Goal: Information Seeking & Learning: Learn about a topic

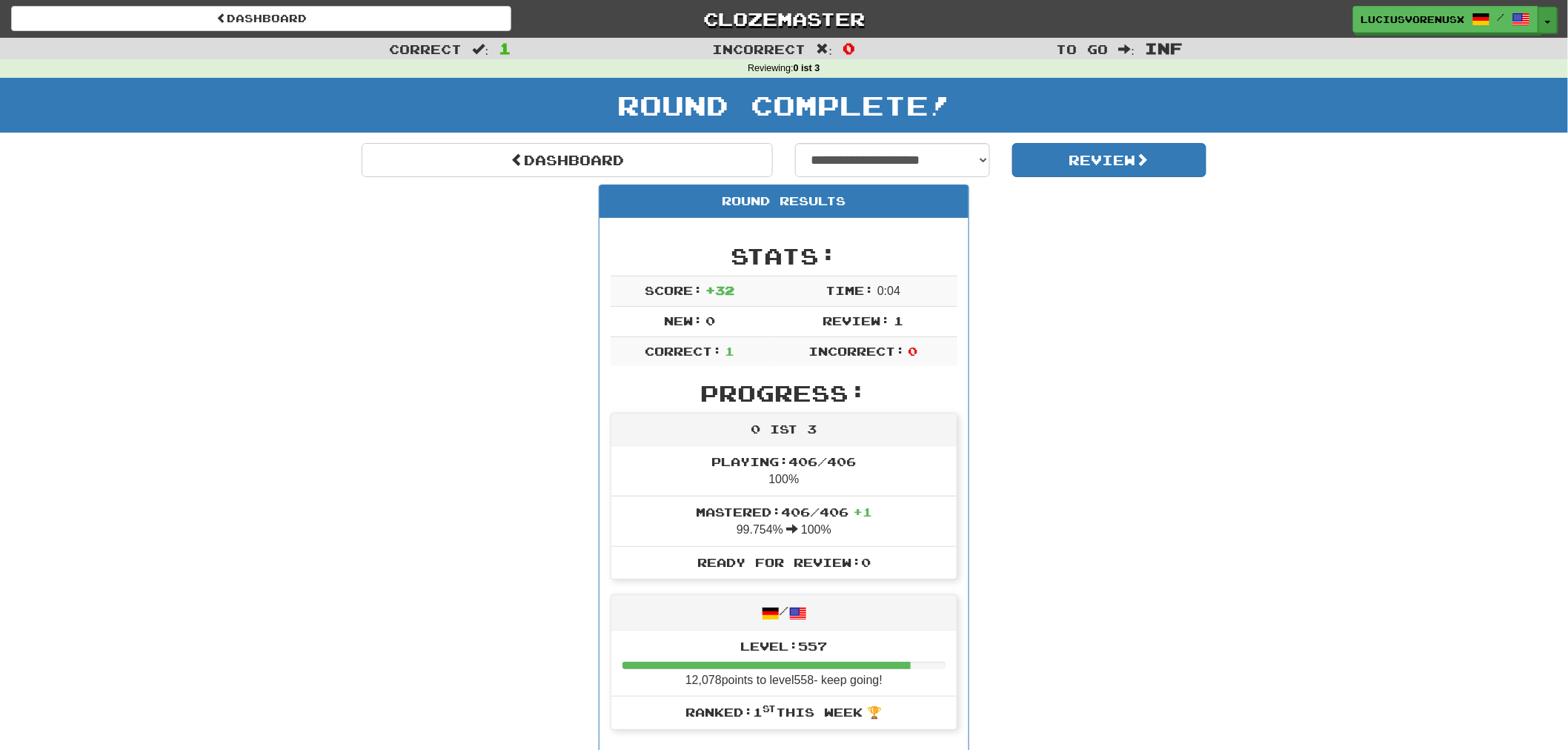
click at [1550, 24] on button "Toggle Dropdown" at bounding box center [1548, 20] width 20 height 27
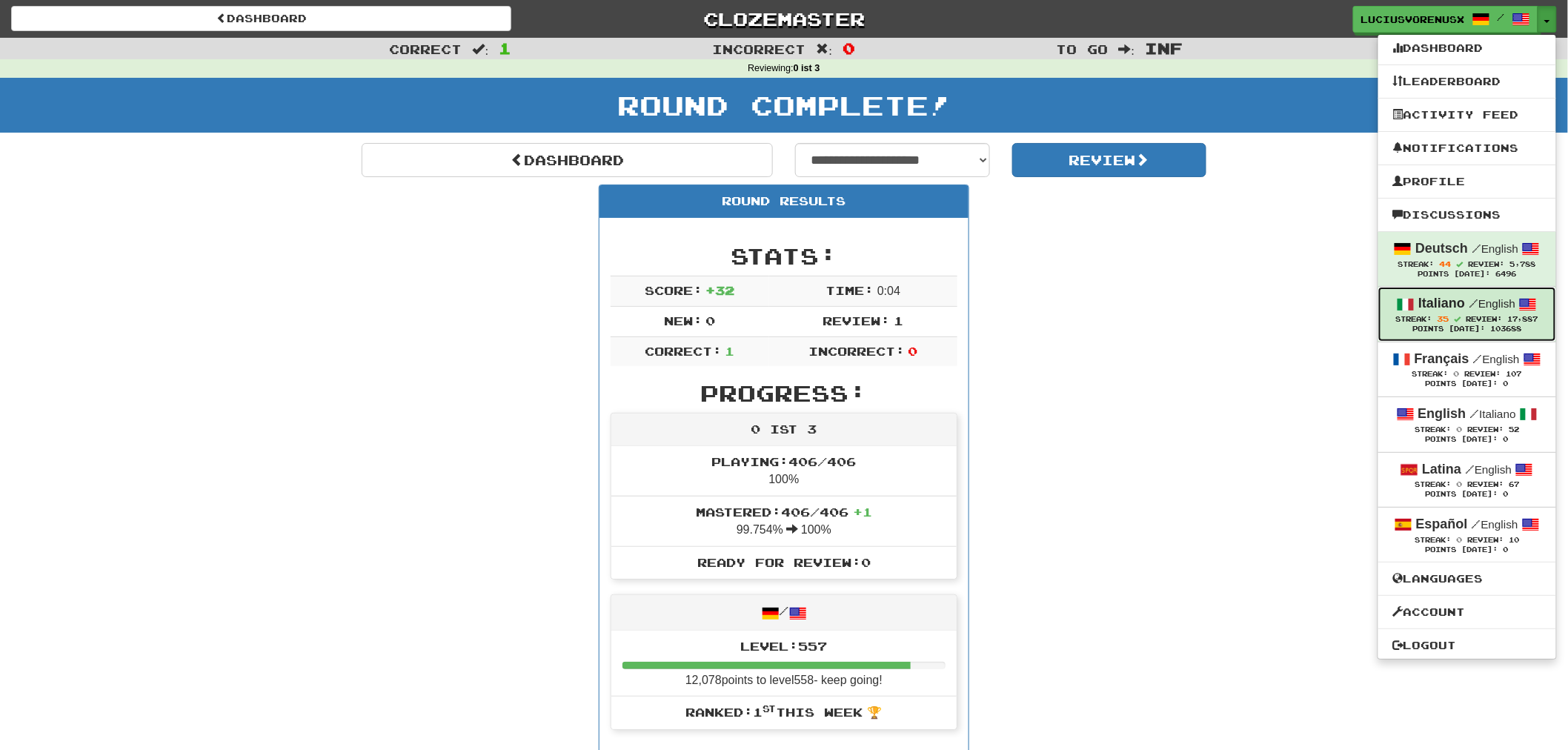
click at [1442, 304] on strong "Italiano" at bounding box center [1441, 303] width 47 height 15
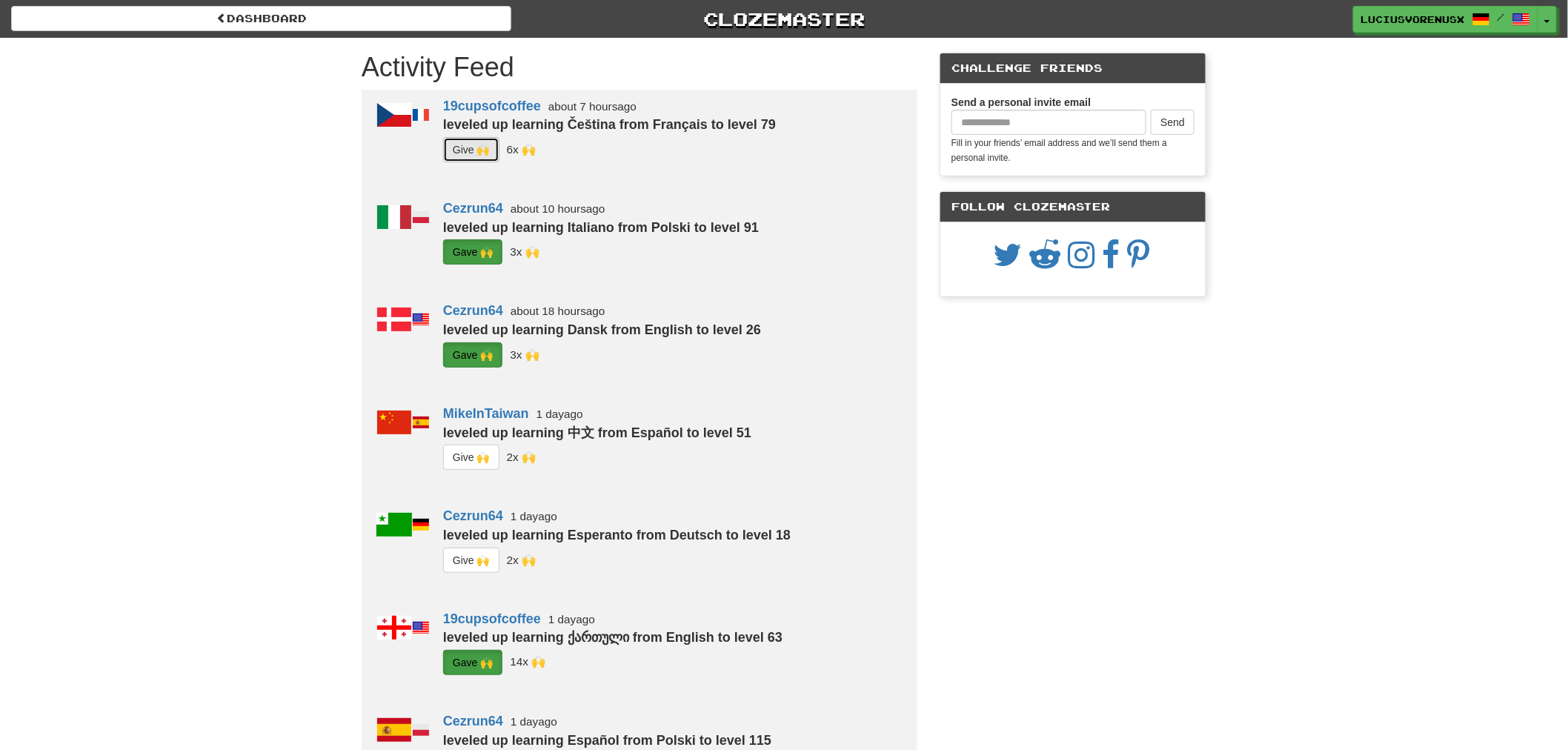
click at [480, 144] on button "G i ve 🙌" at bounding box center [471, 149] width 56 height 25
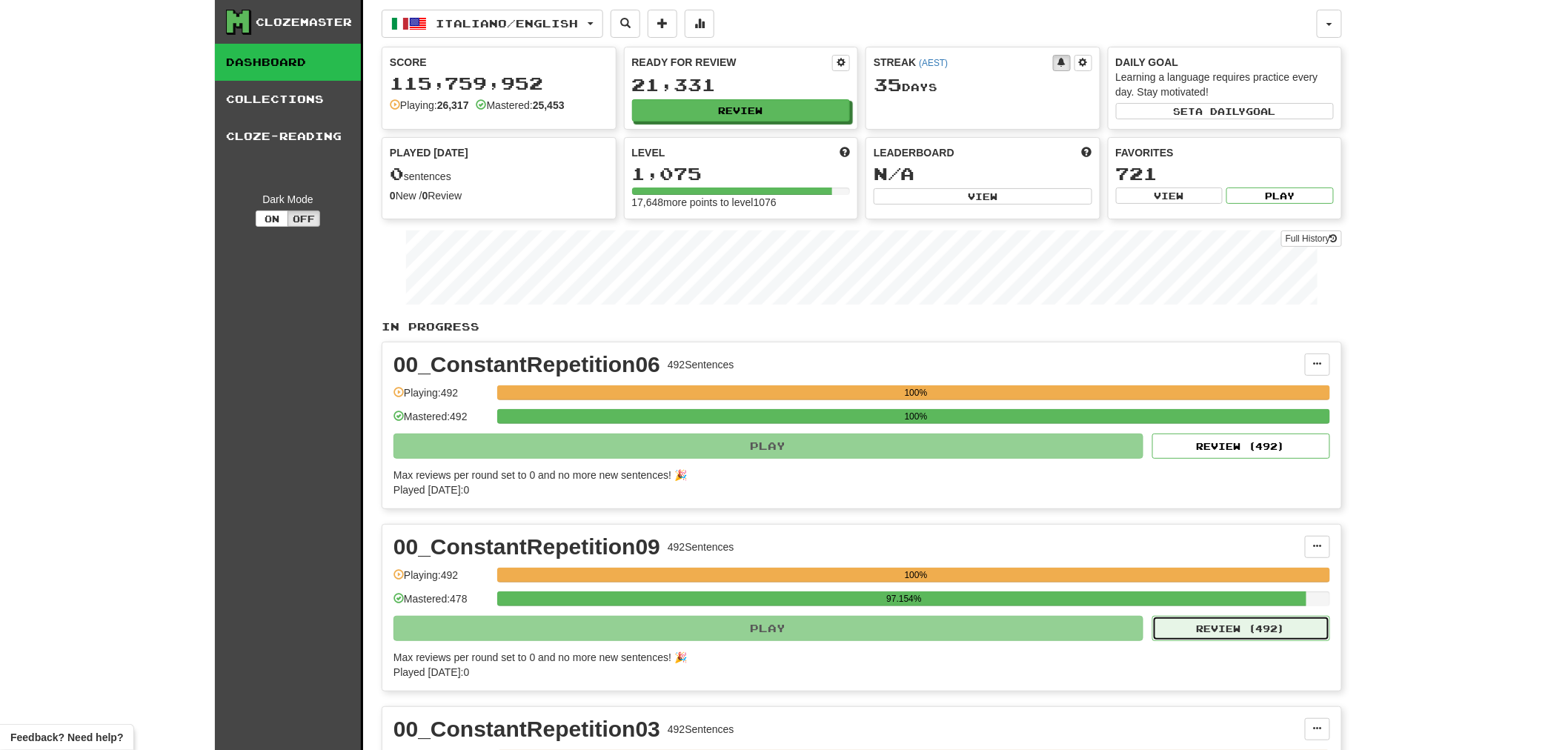
click at [1265, 632] on button "Review ( 492 )" at bounding box center [1241, 628] width 178 height 25
select select "********"
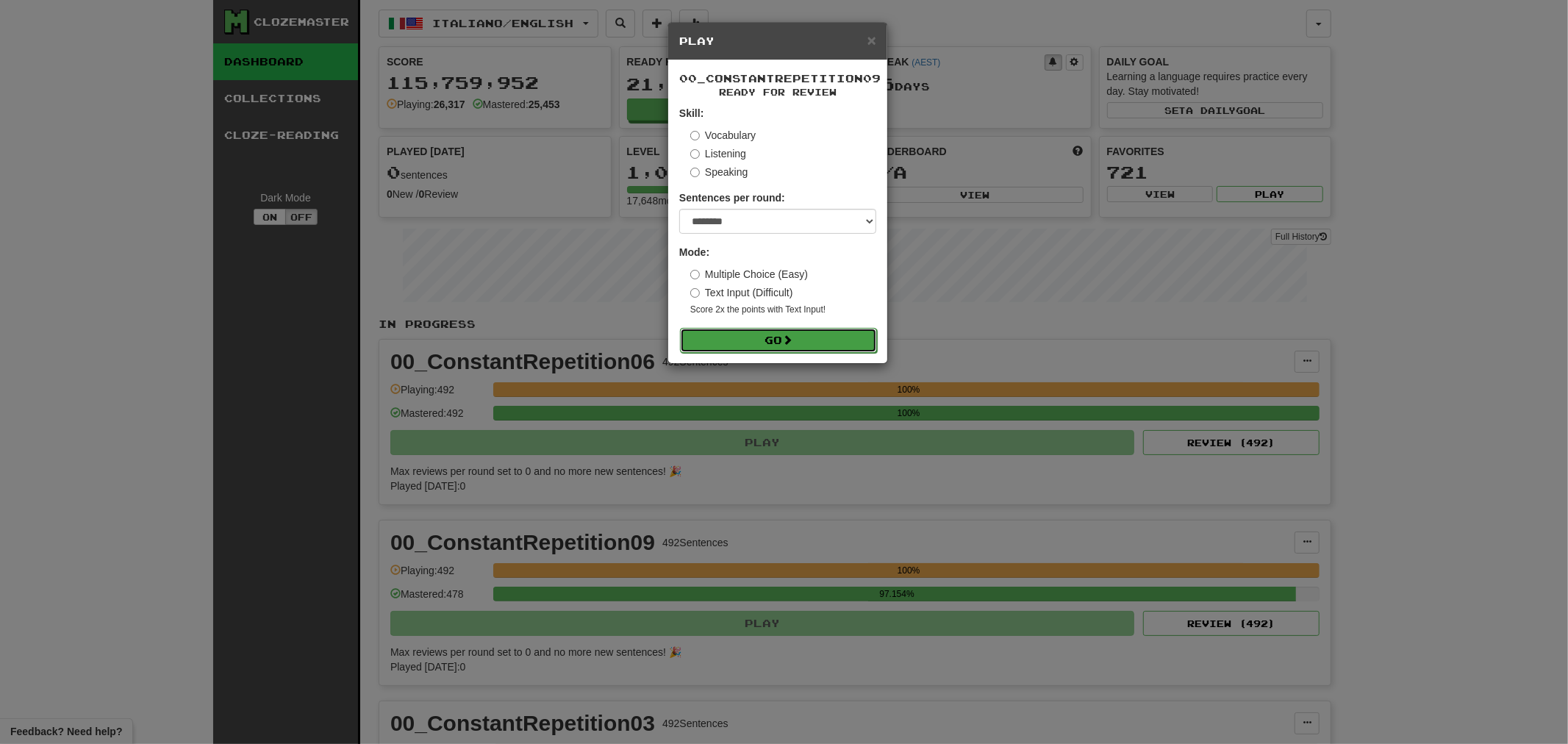
click at [766, 346] on button "Go" at bounding box center [778, 340] width 197 height 25
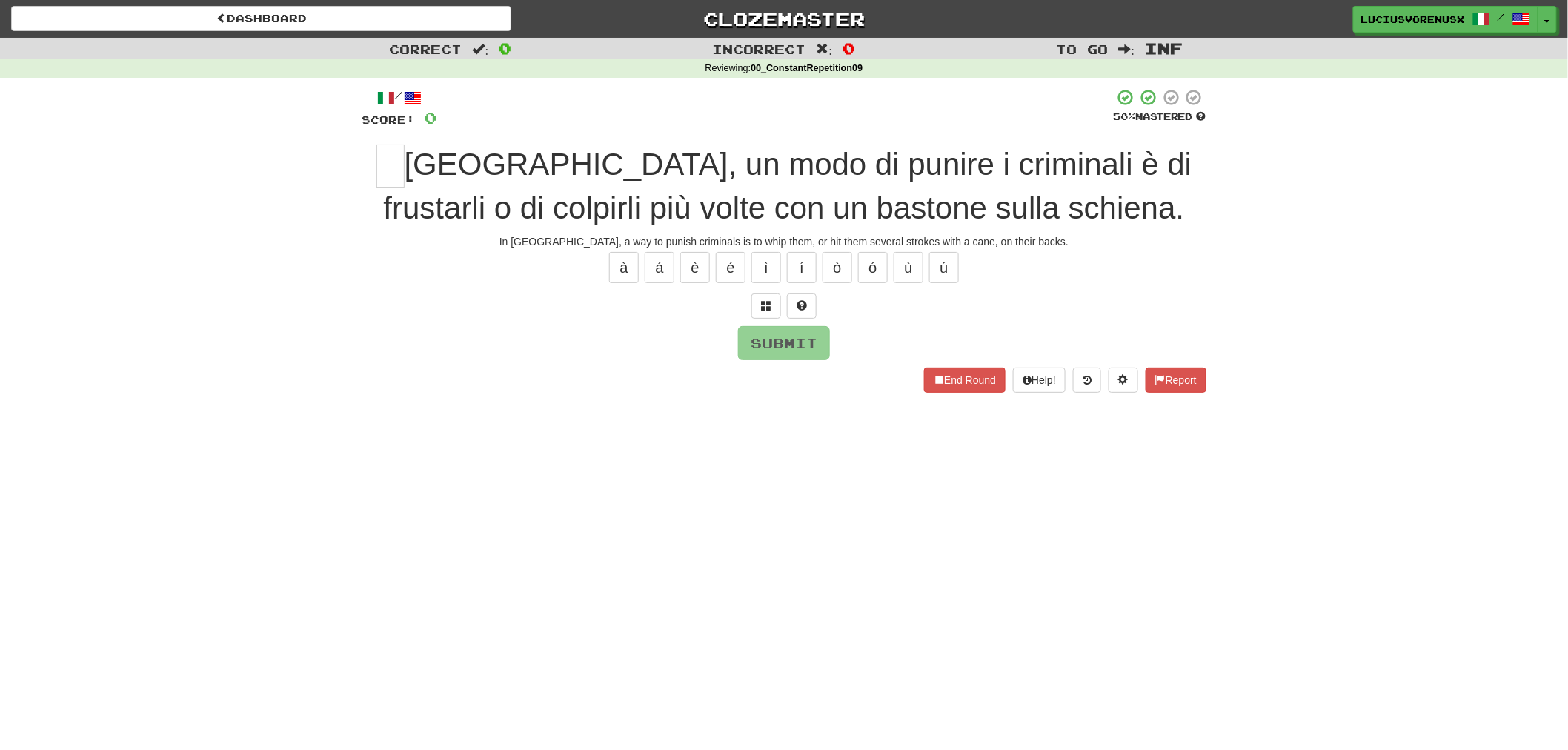
click at [108, 497] on div "Dashboard Clozemaster LuciusVorenusX / Toggle Dropdown Dashboard Leaderboard Ac…" at bounding box center [784, 375] width 1568 height 750
click at [384, 178] on input "text" at bounding box center [390, 166] width 28 height 44
type input "*"
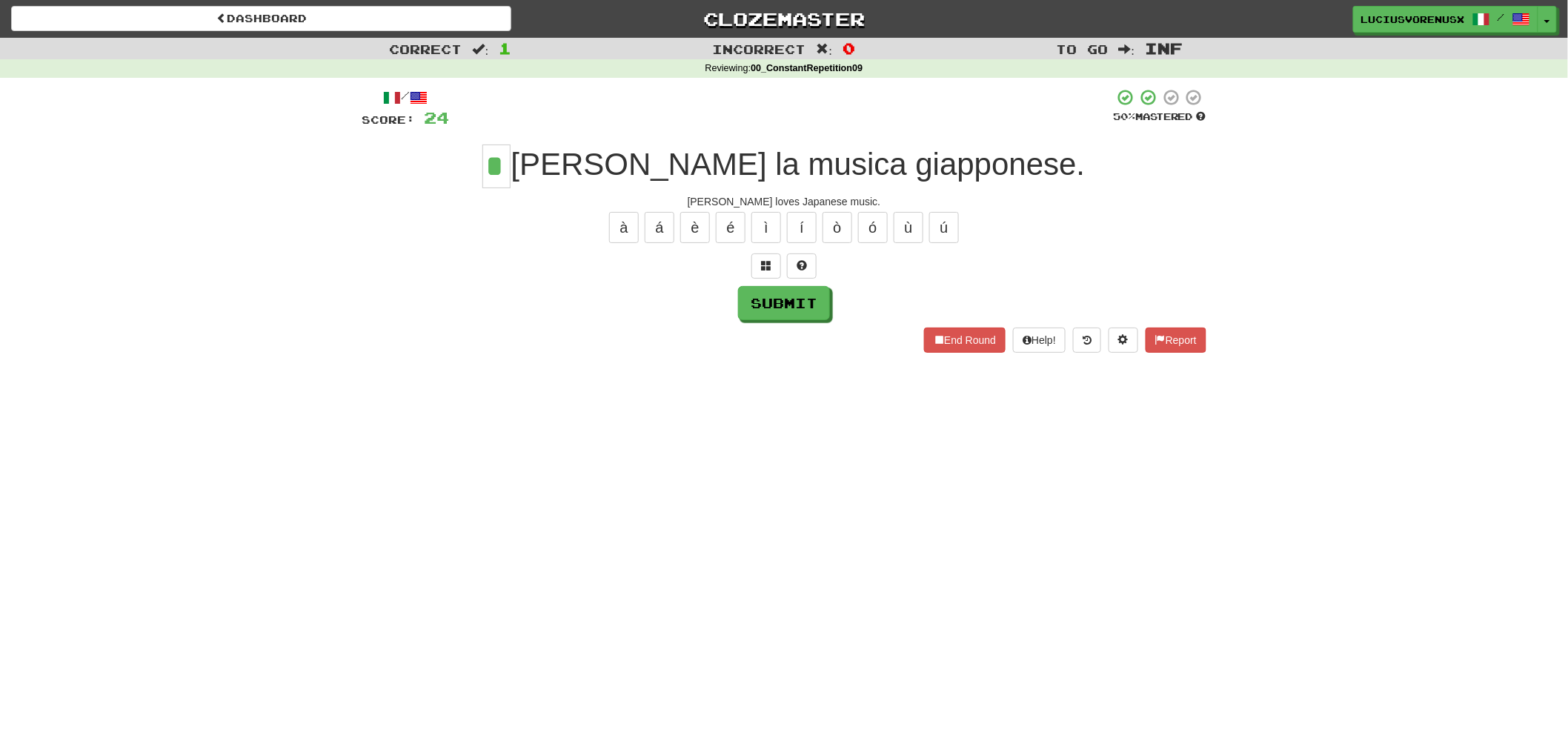
type input "*"
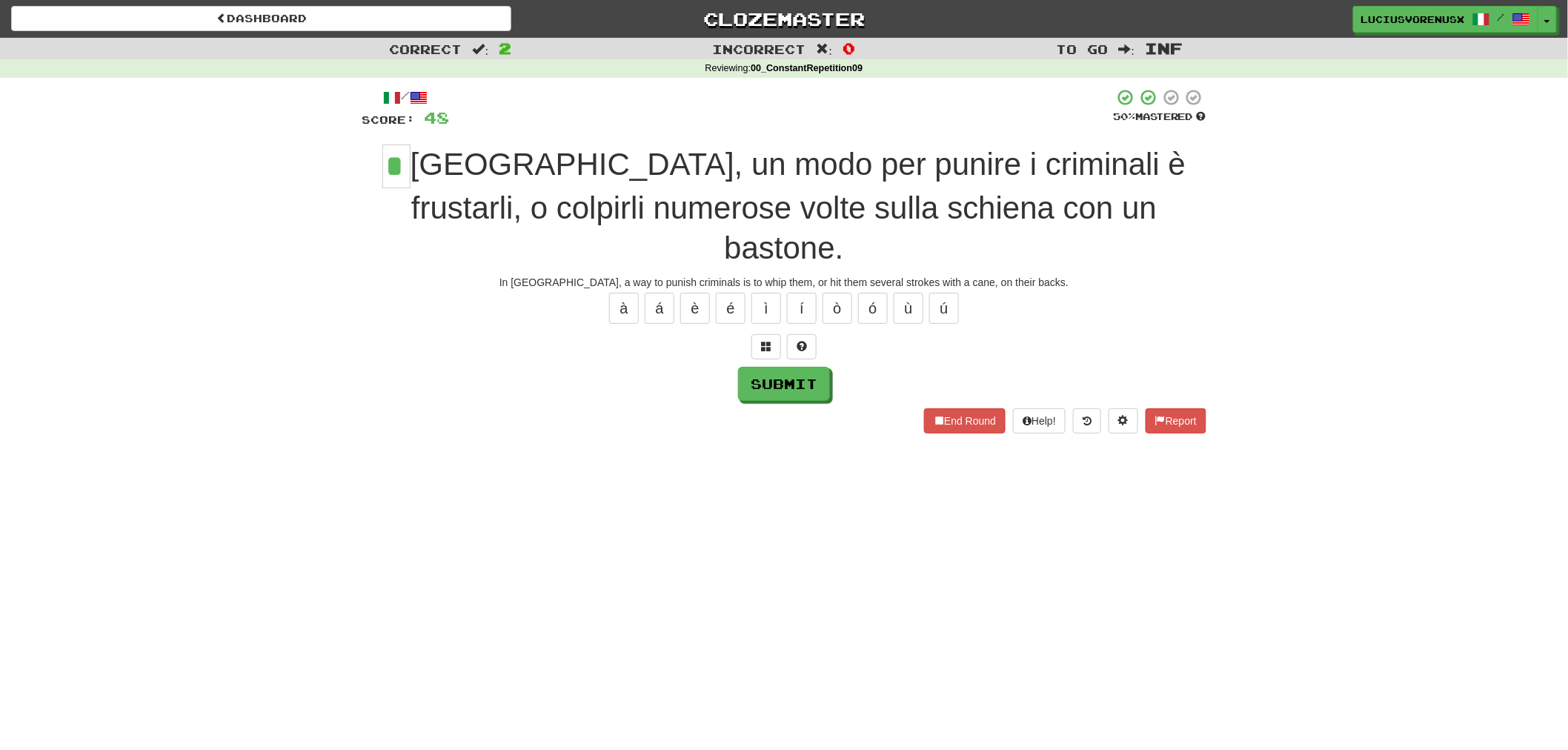
type input "*"
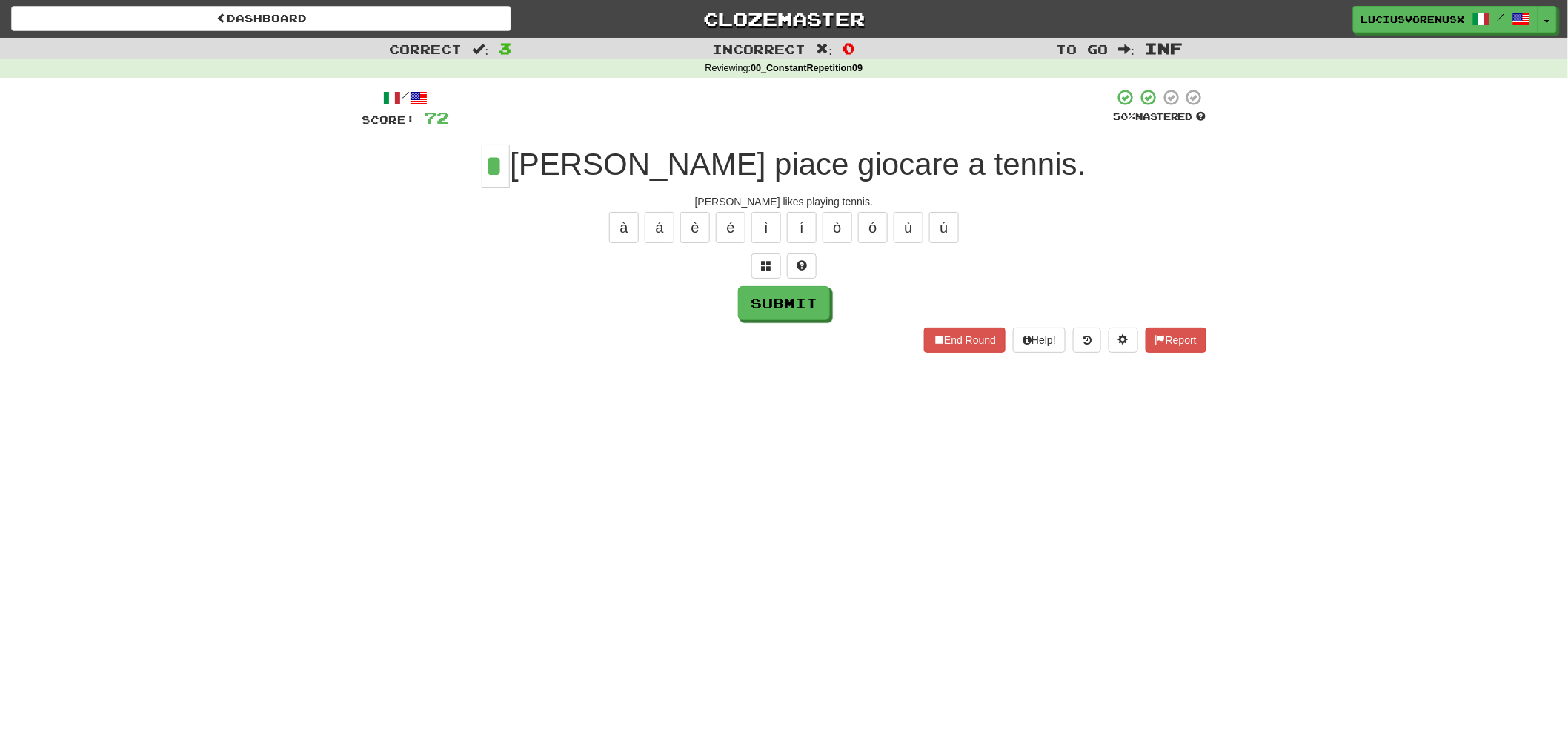
type input "*"
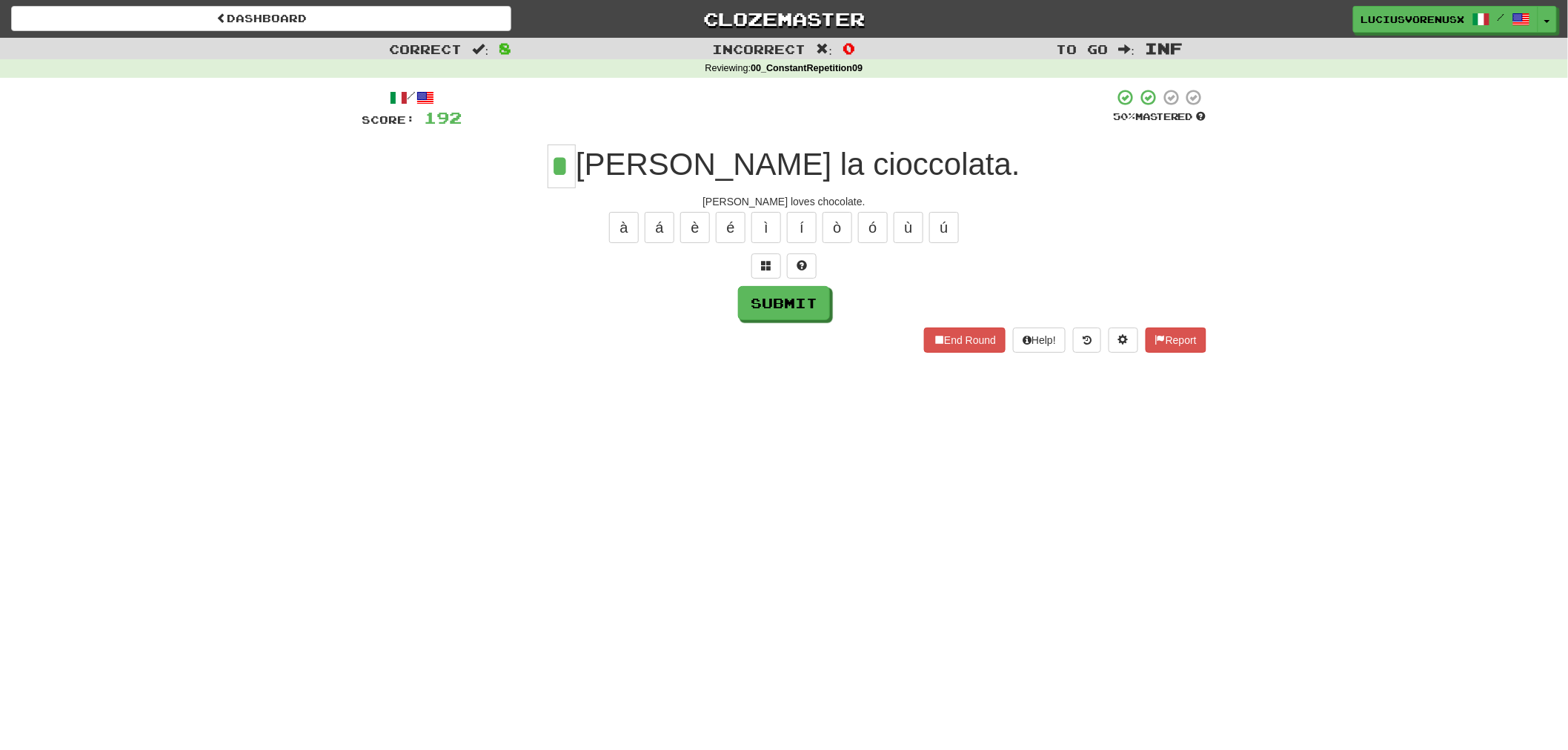
type input "*"
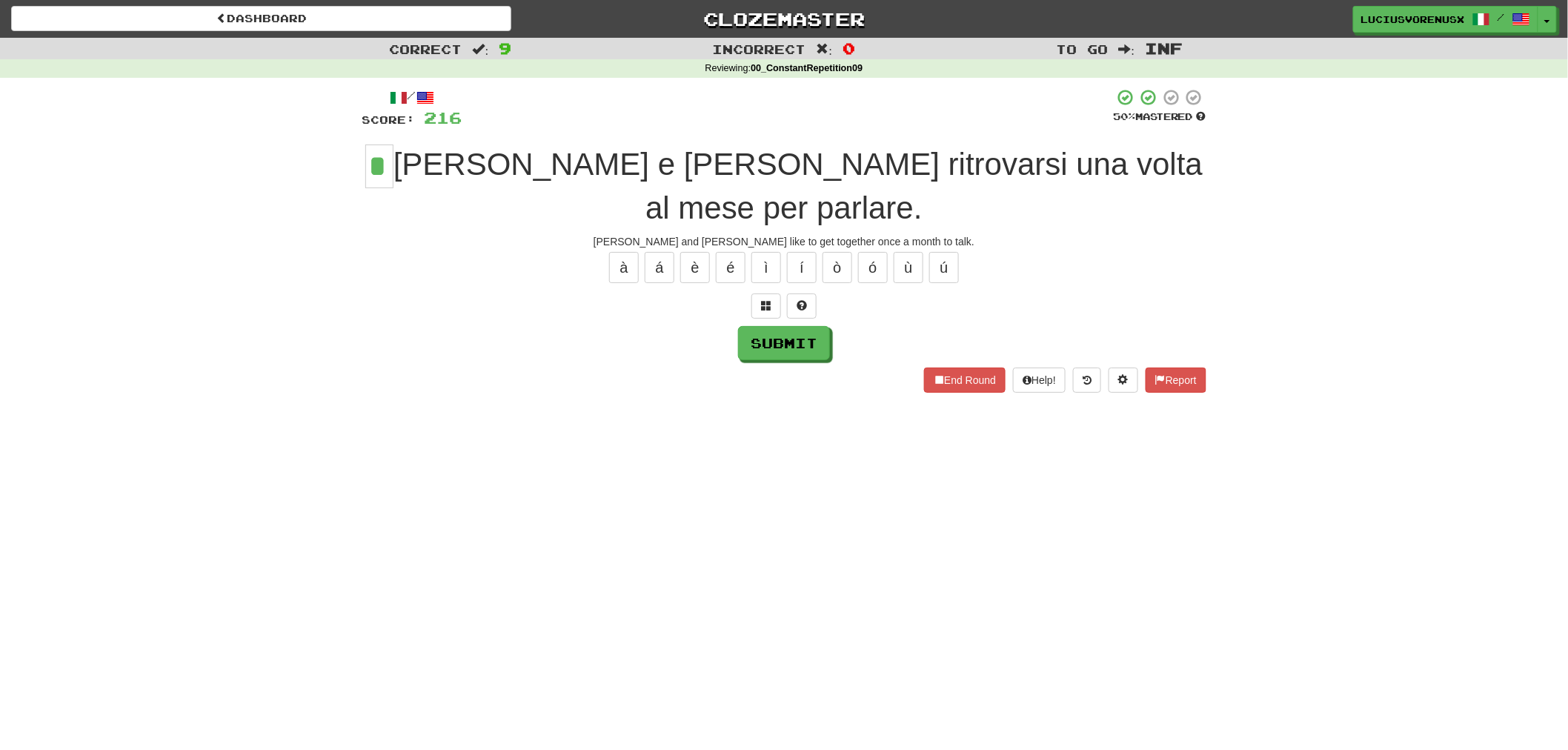
type input "*"
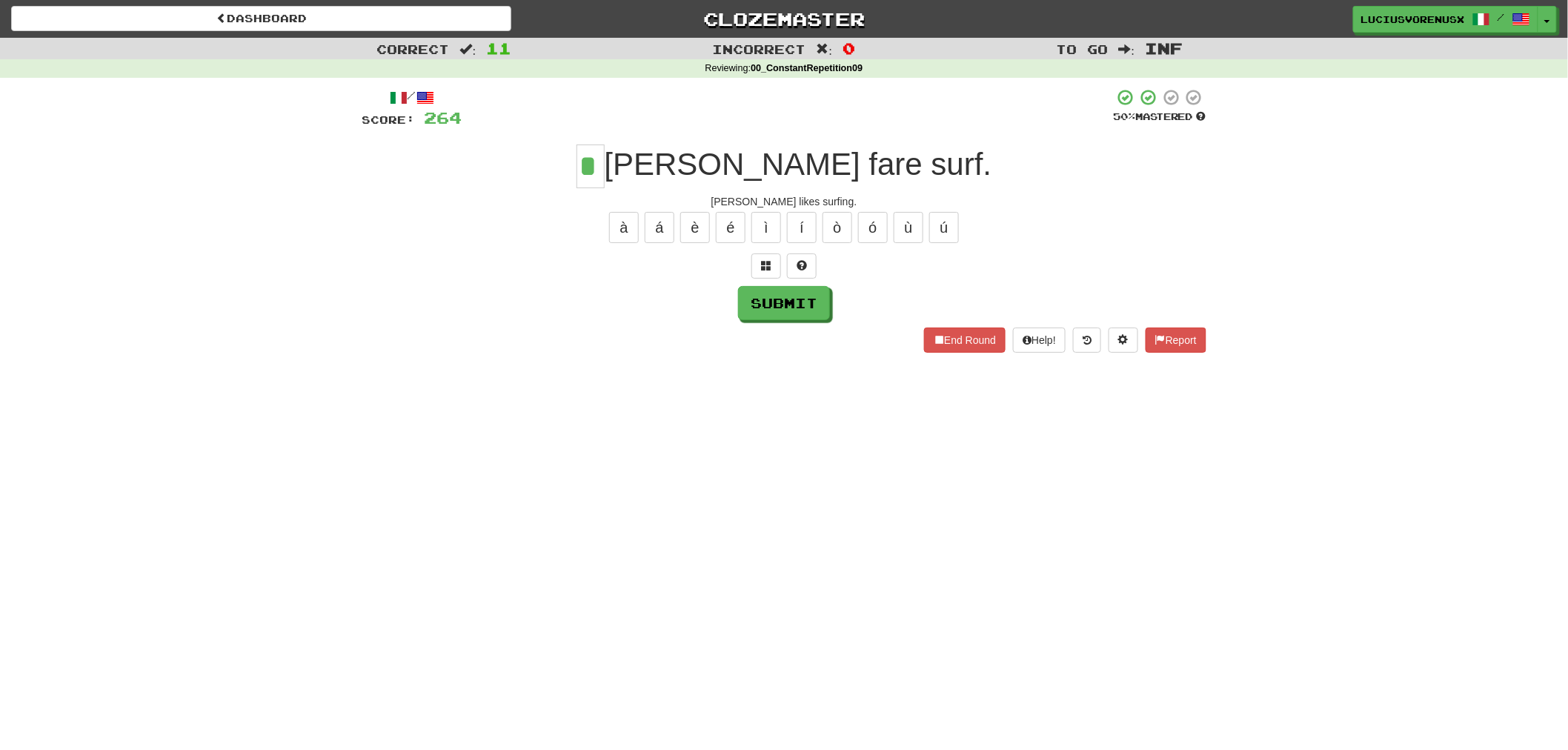
type input "*"
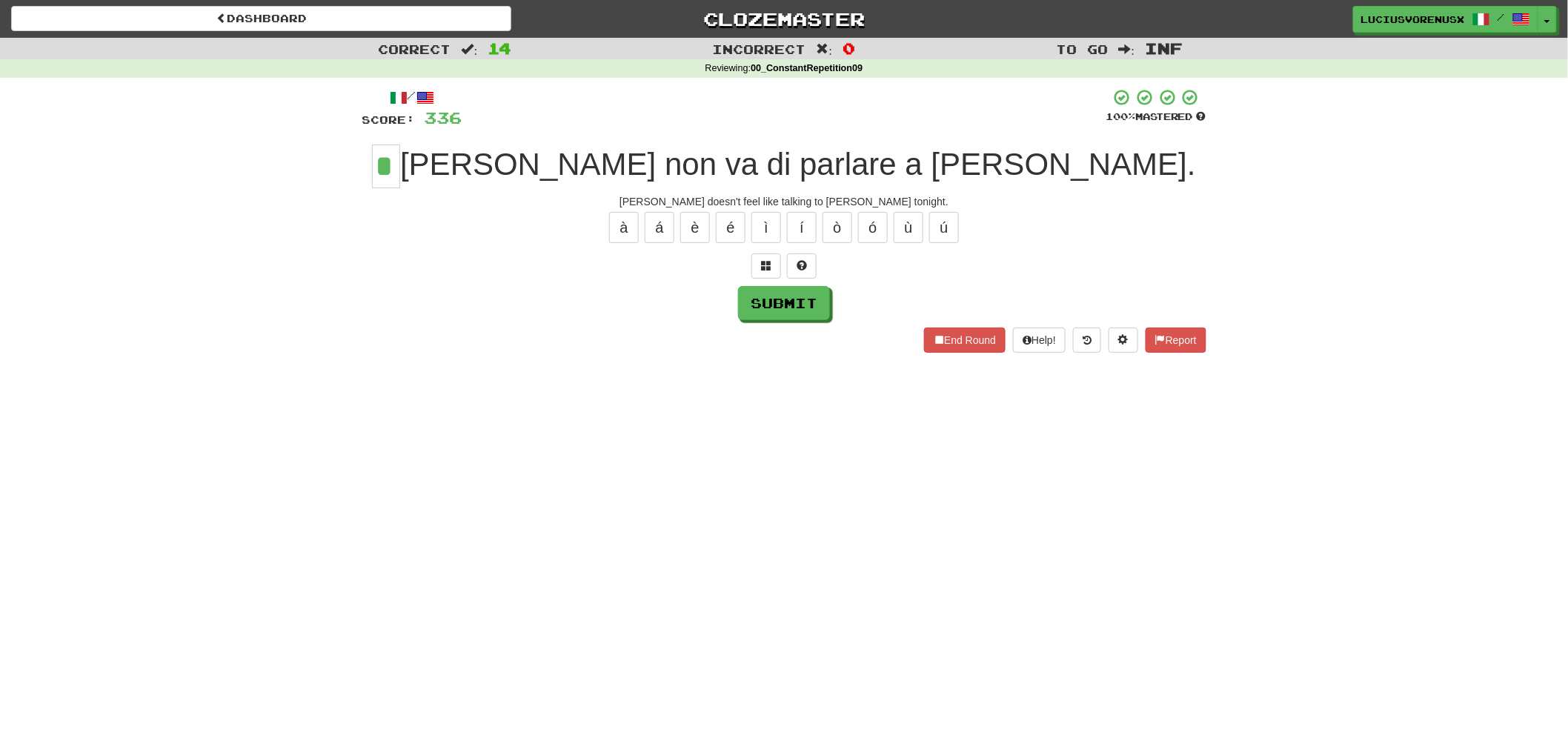
type input "*"
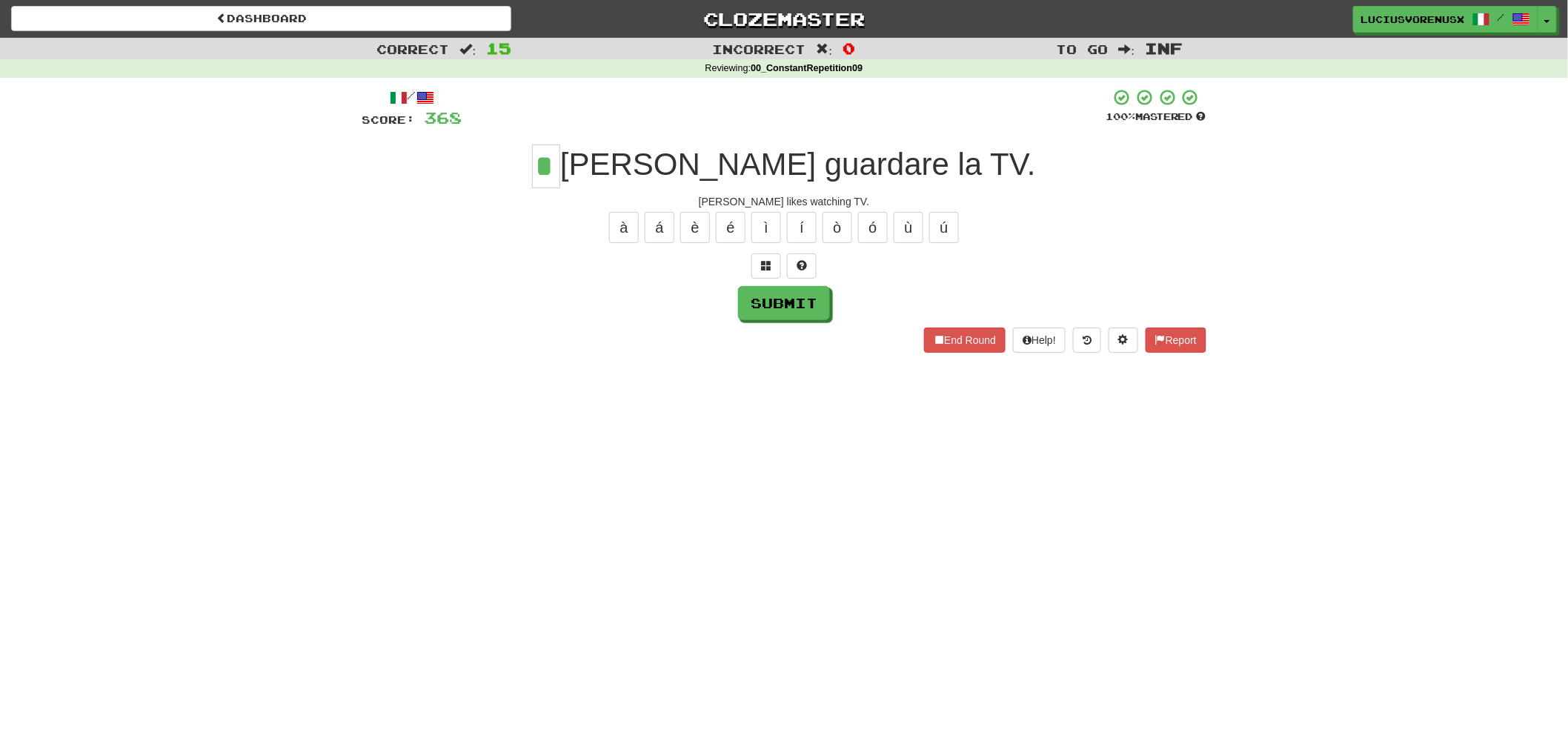
type input "*"
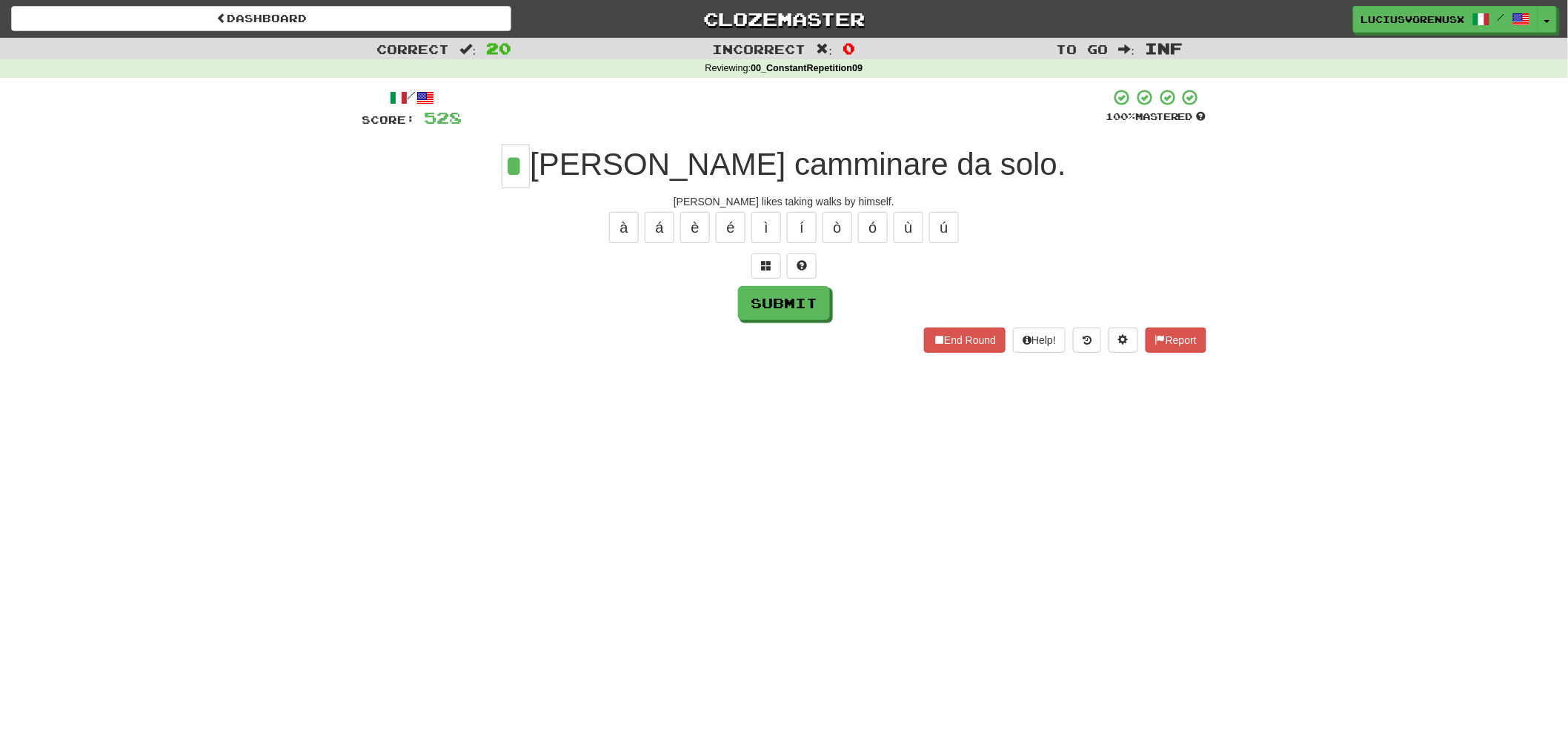
type input "*"
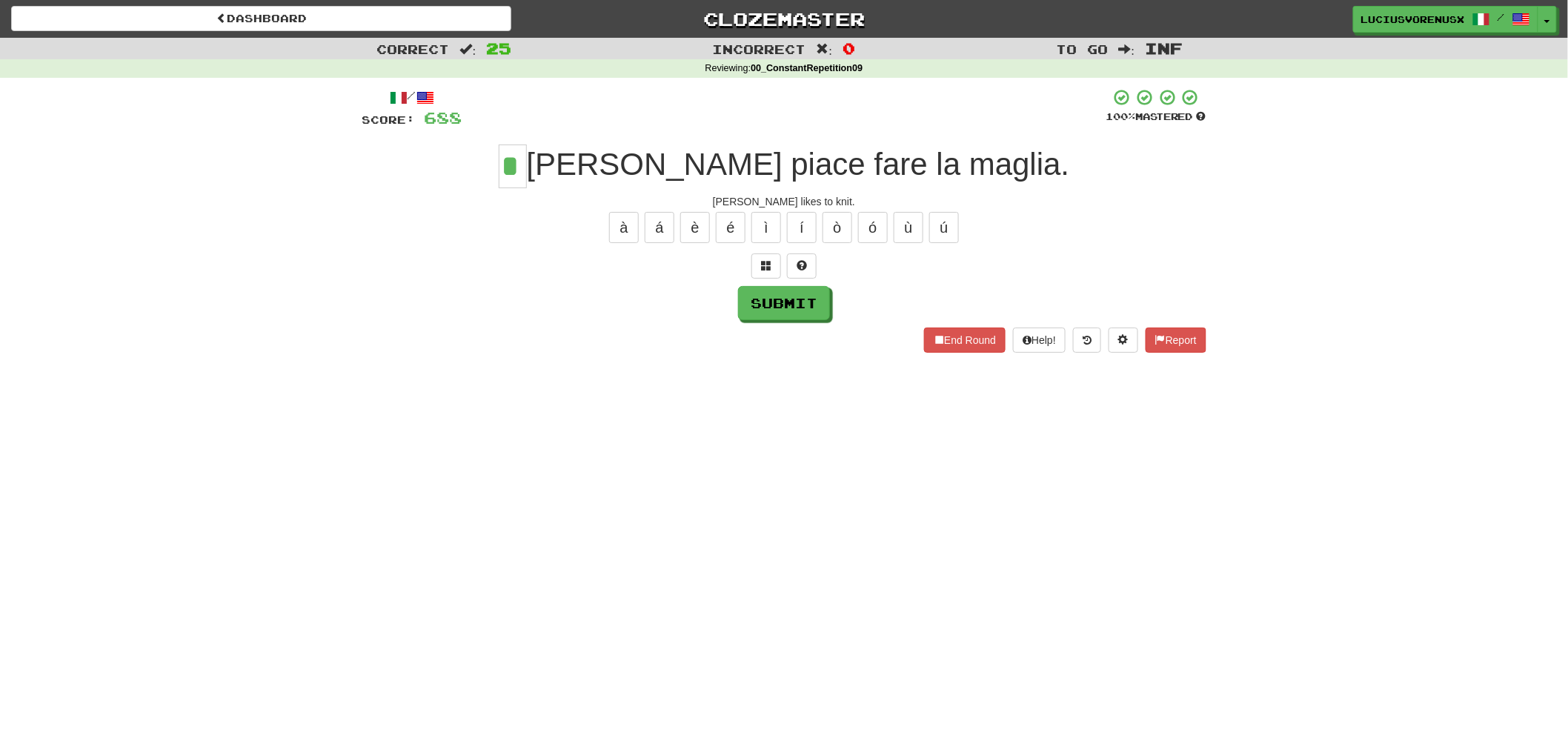
type input "*"
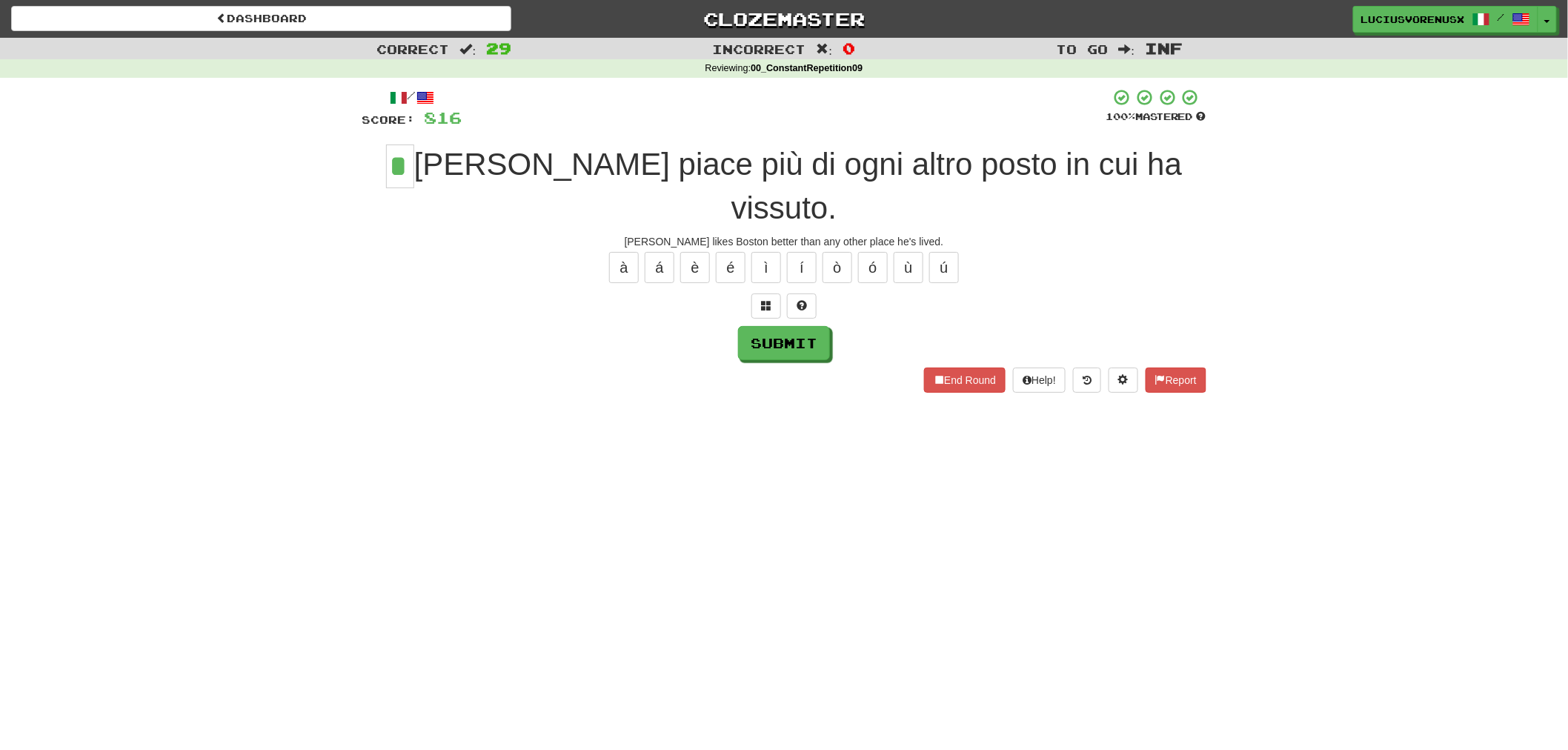
type input "*"
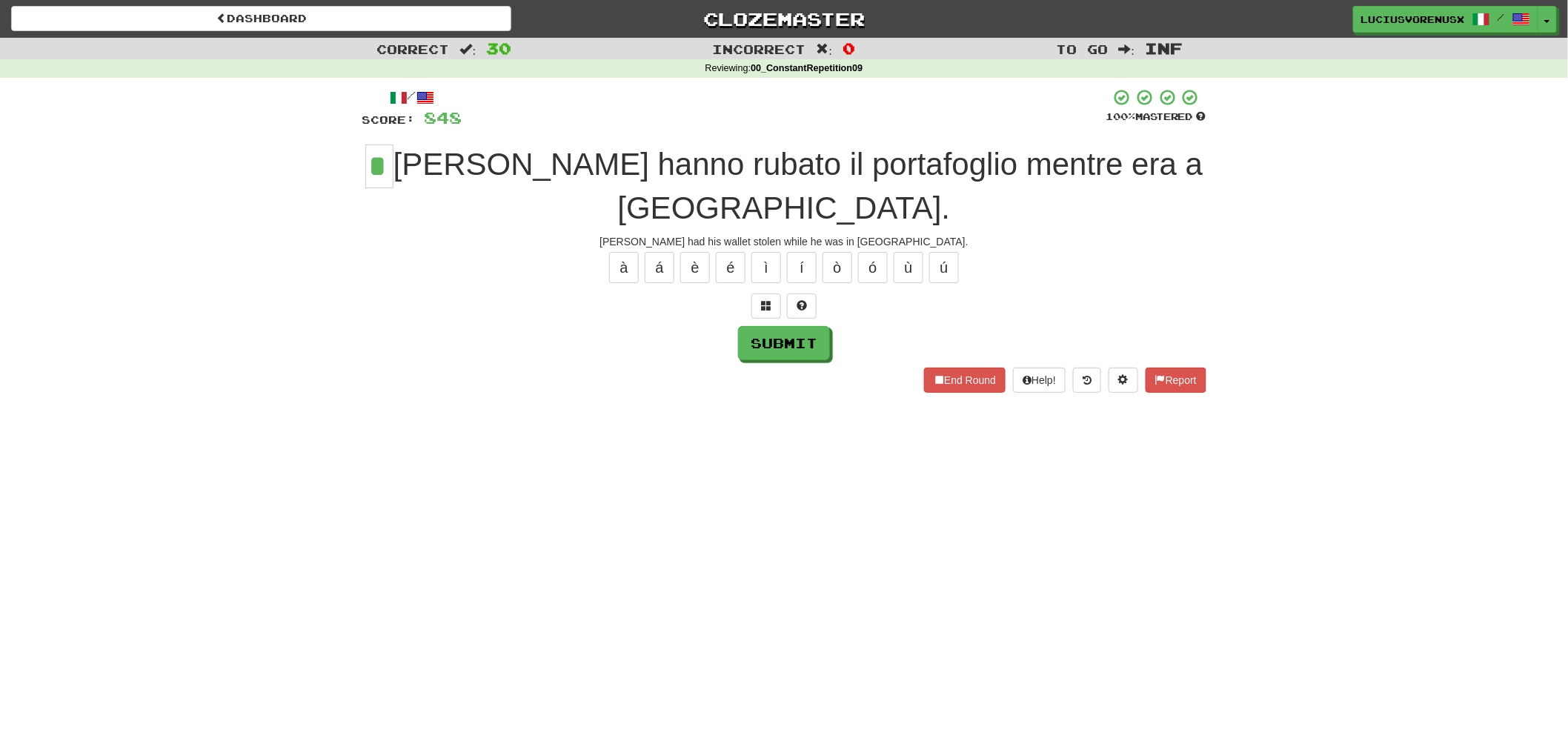
type input "*"
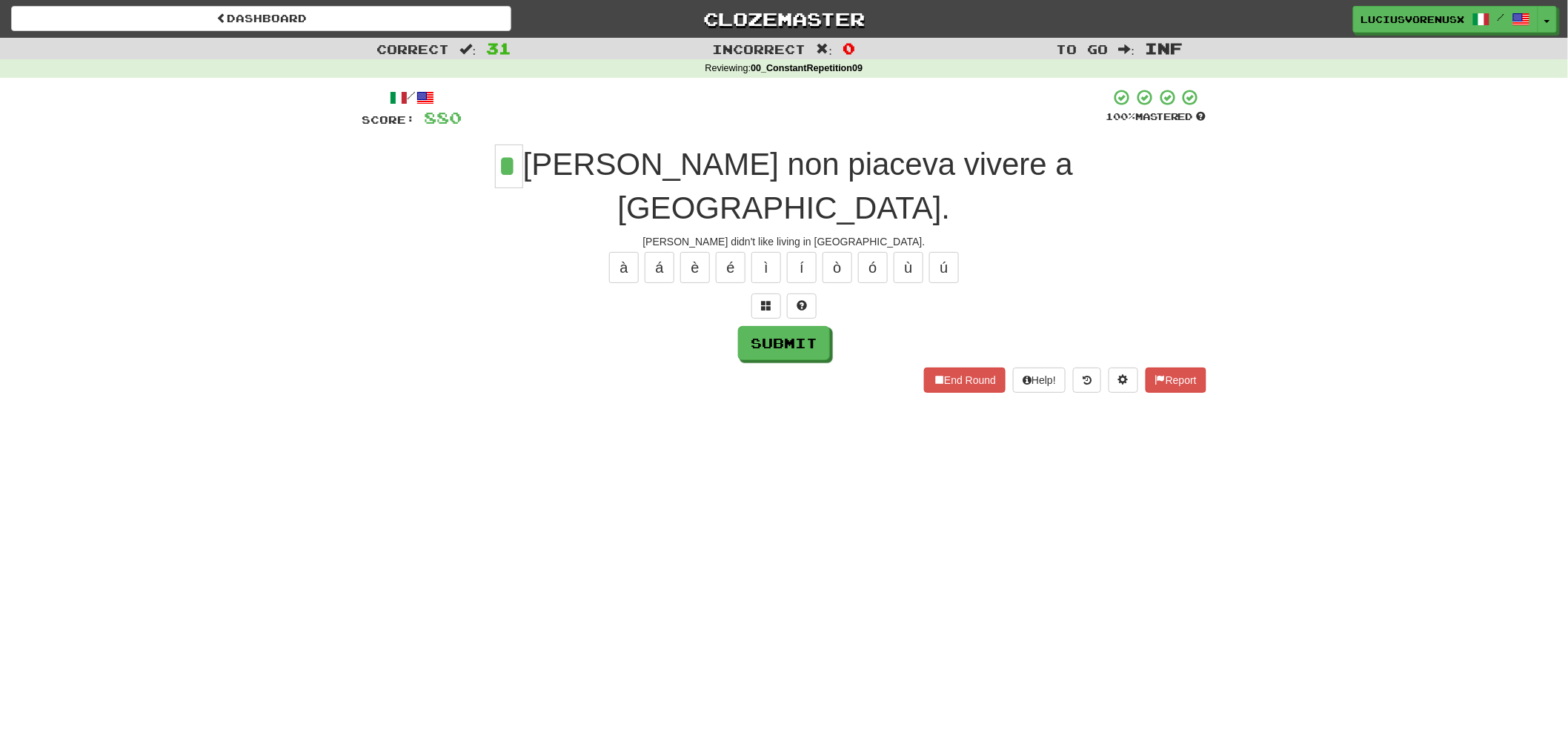
type input "*"
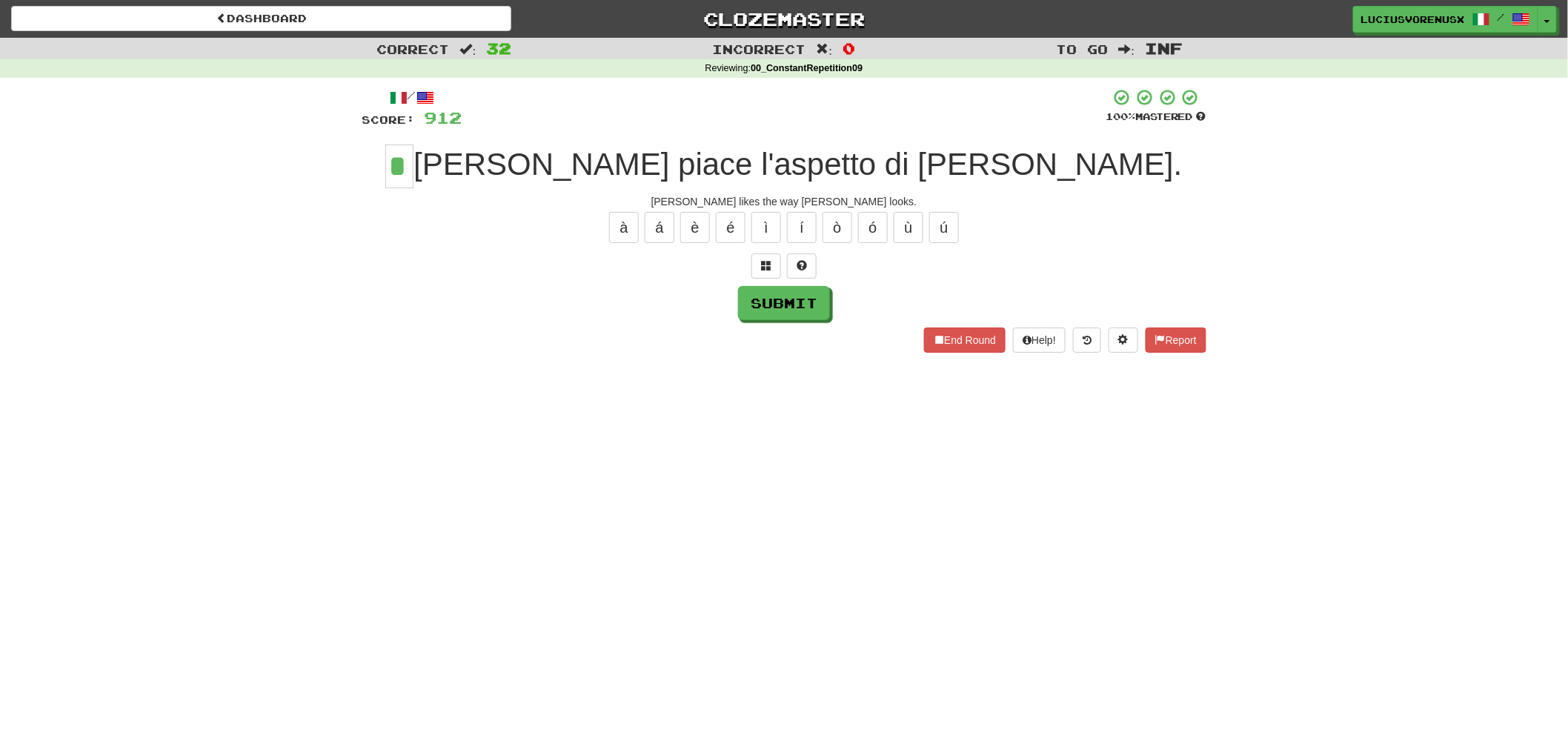
type input "*"
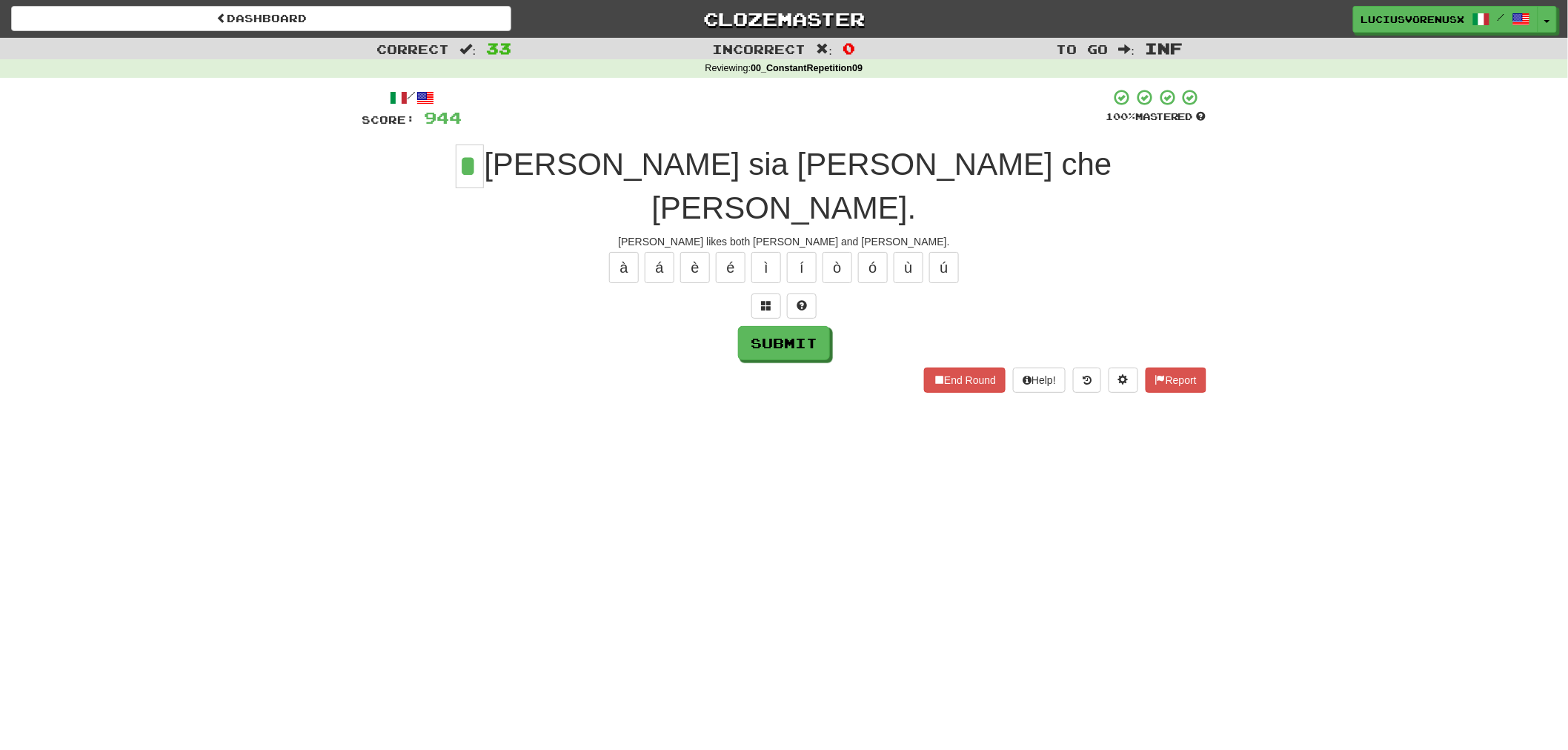
type input "*"
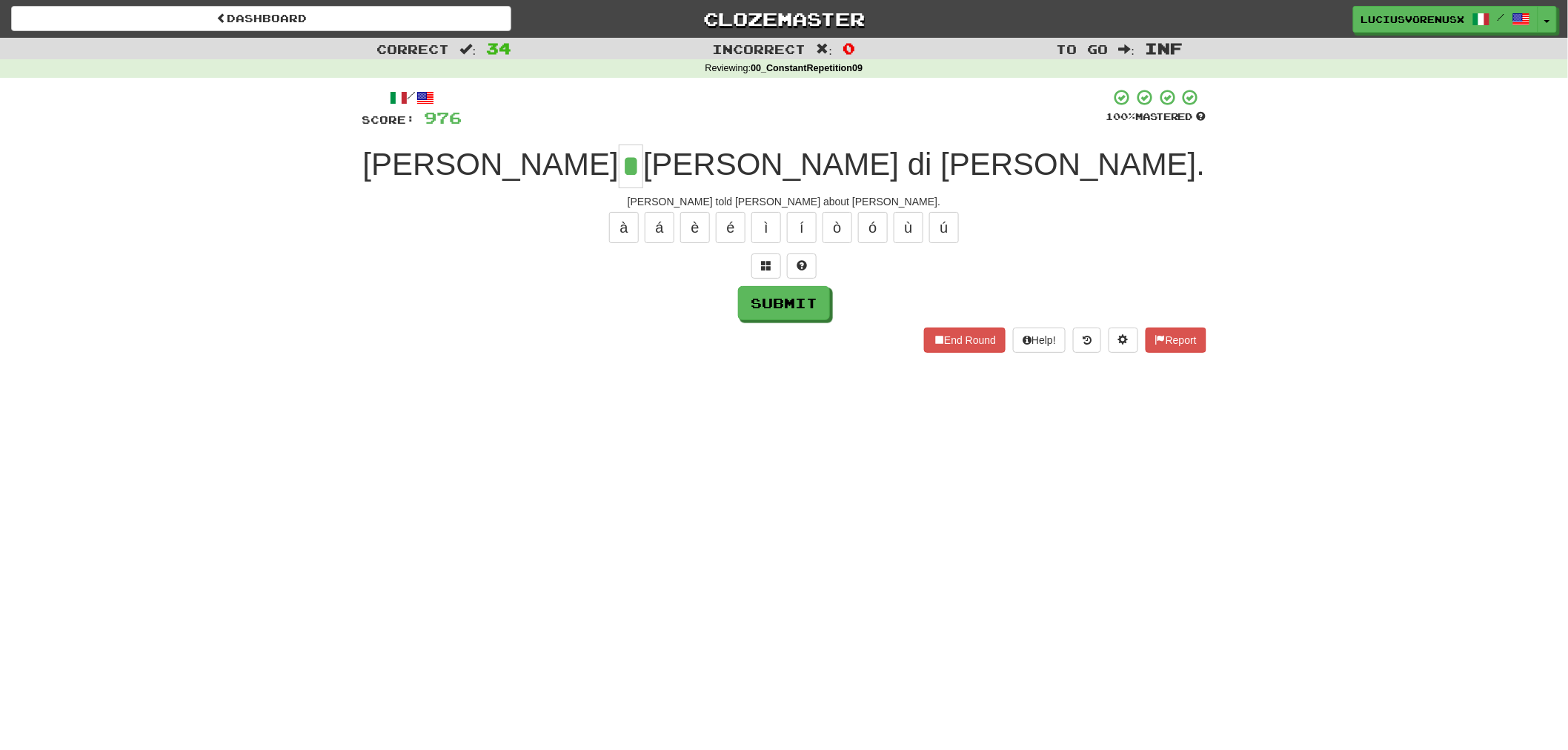
type input "*"
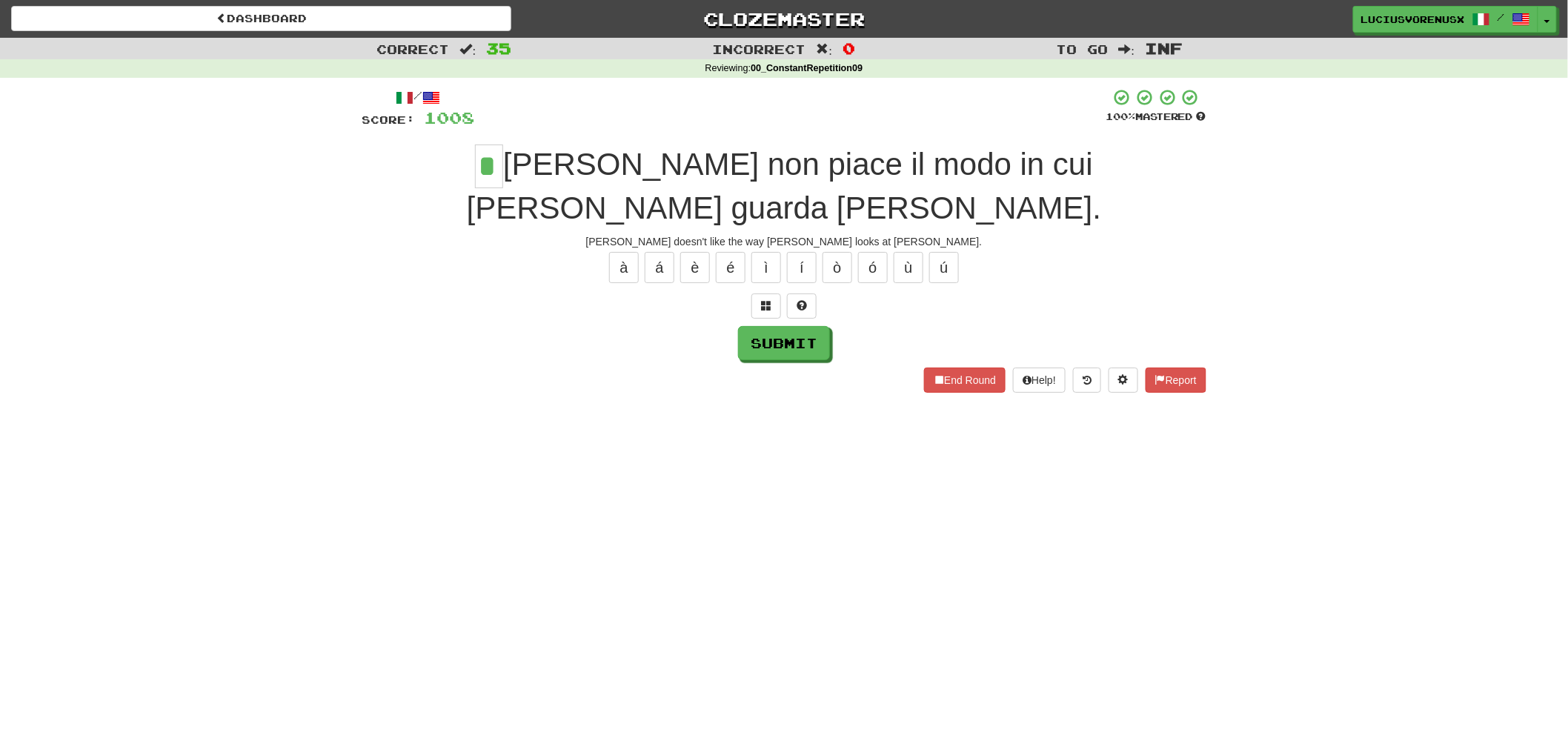
type input "*"
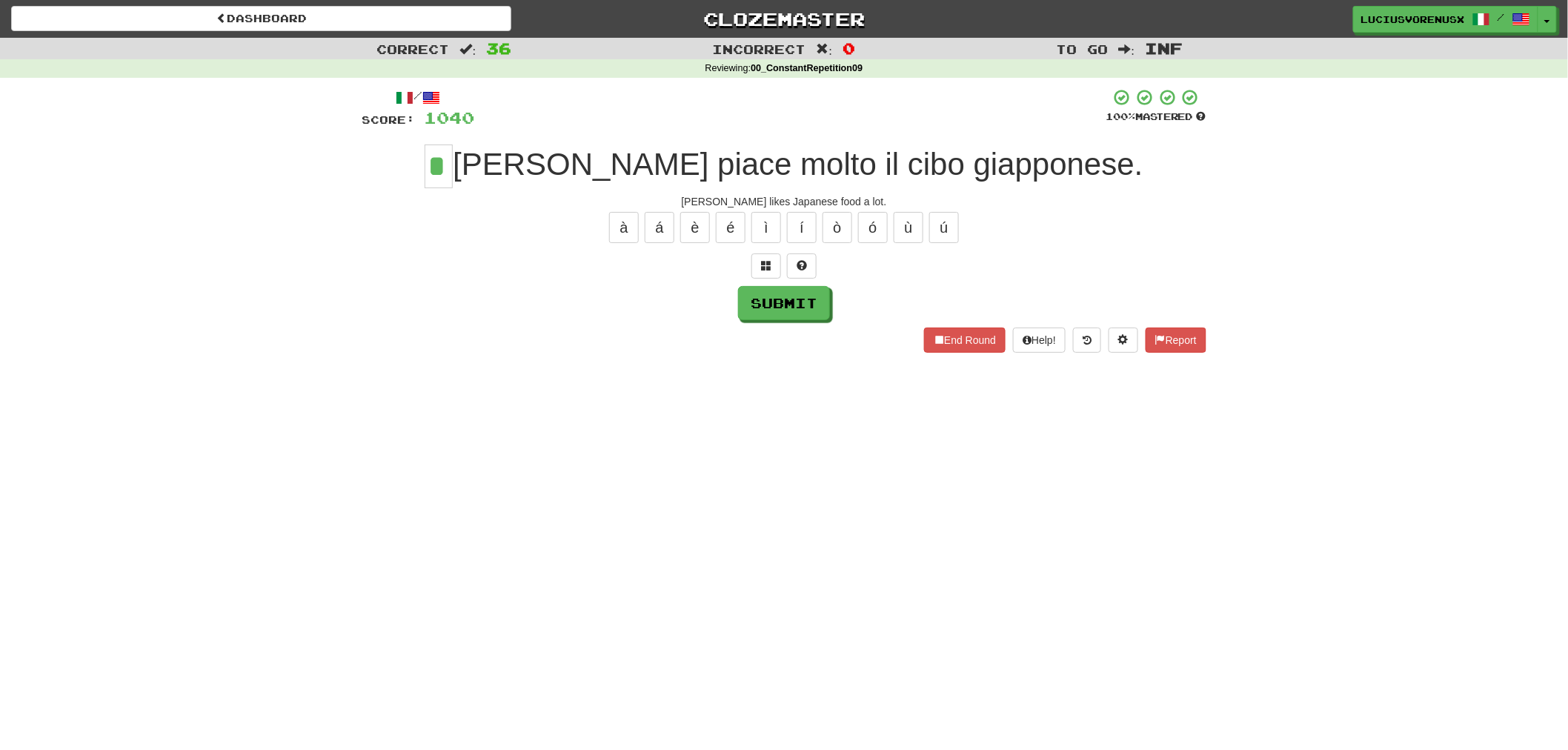
type input "*"
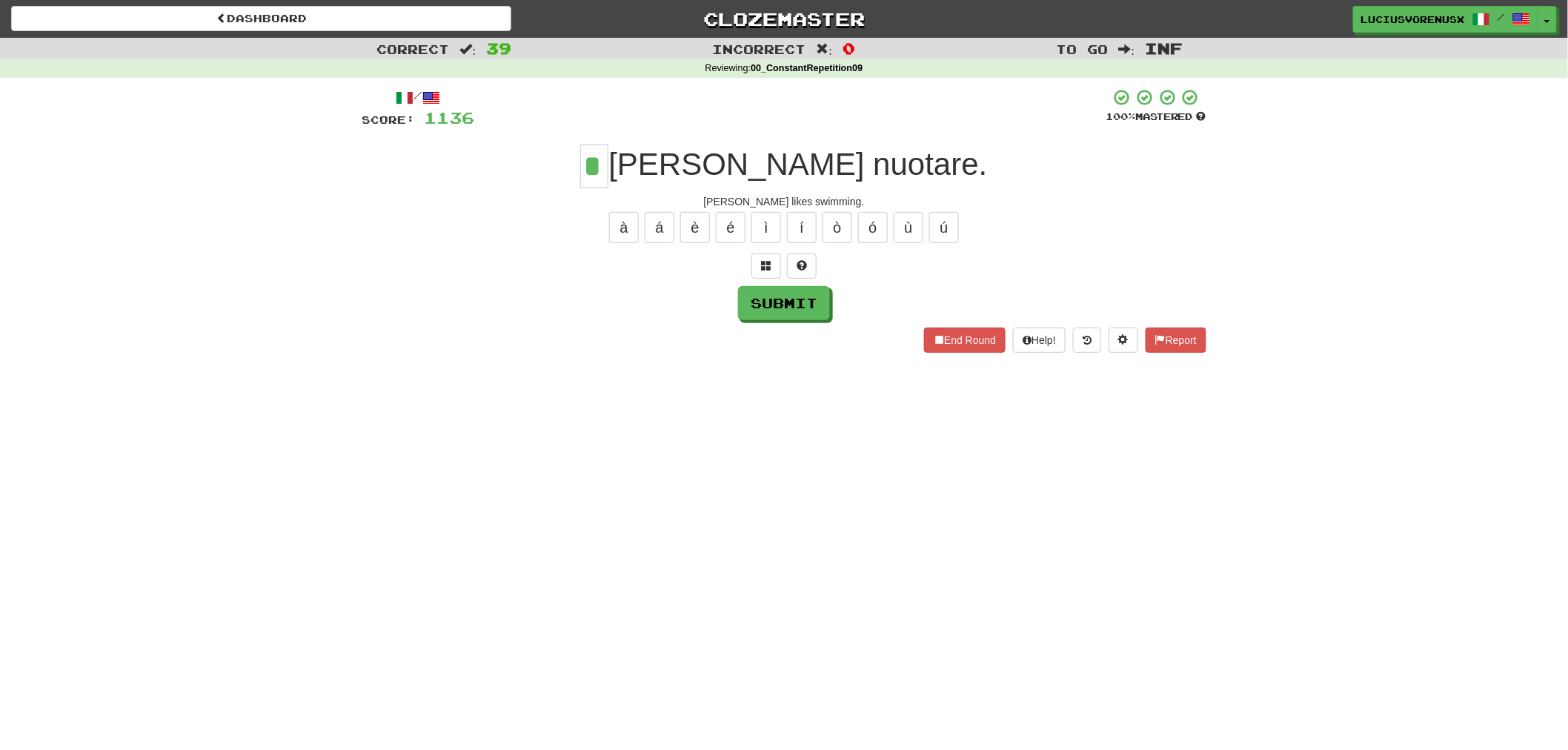
type input "*"
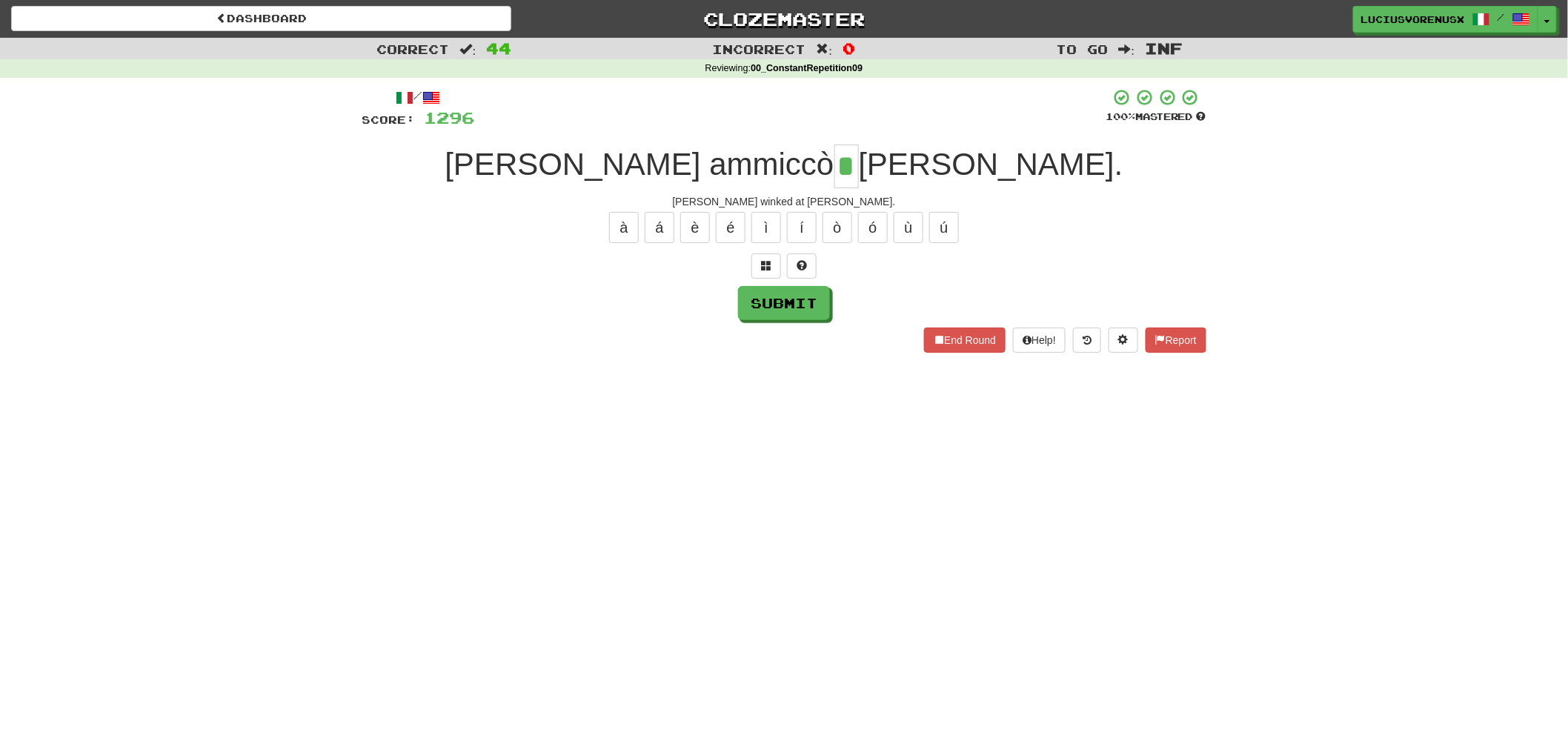
type input "*"
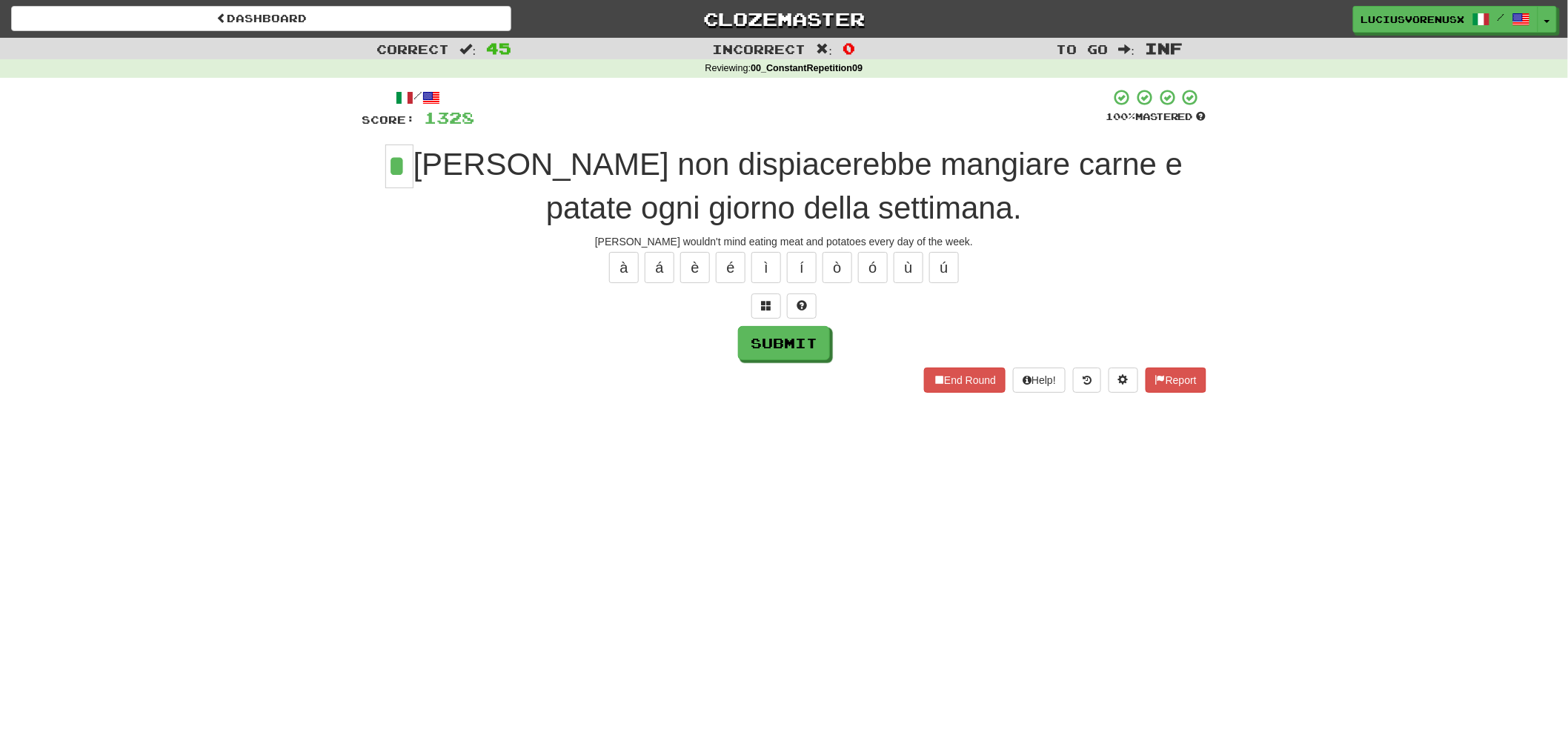
type input "*"
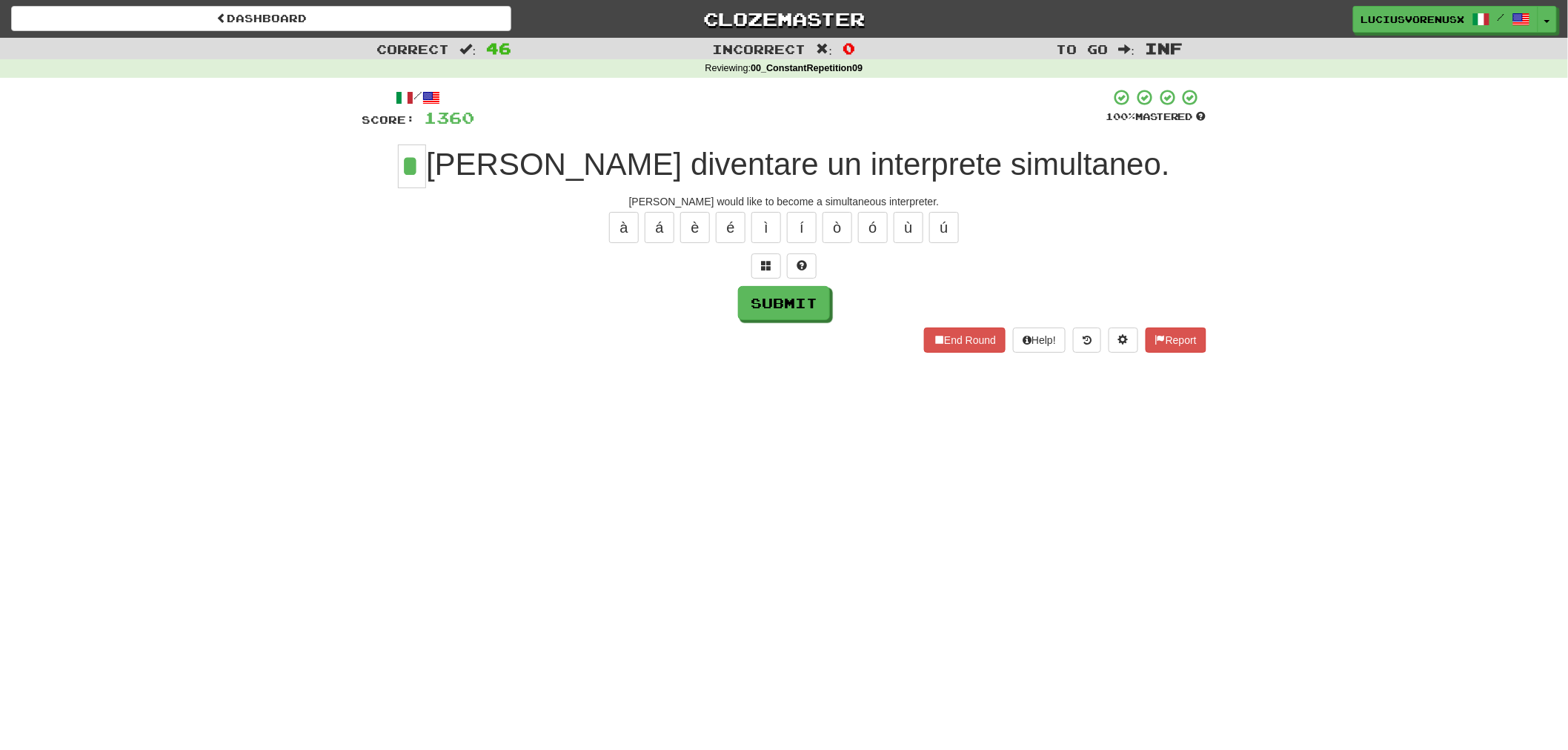
type input "*"
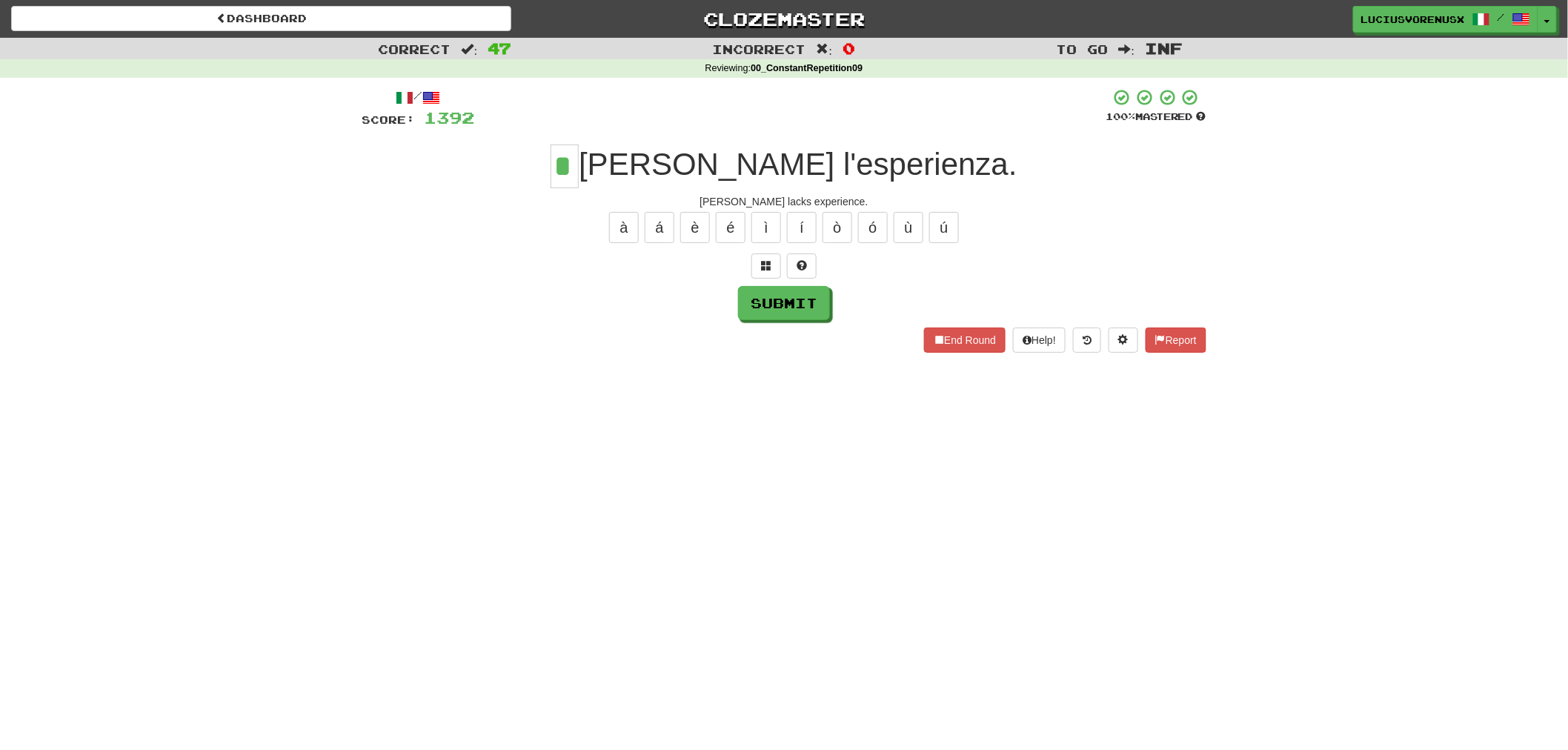
type input "*"
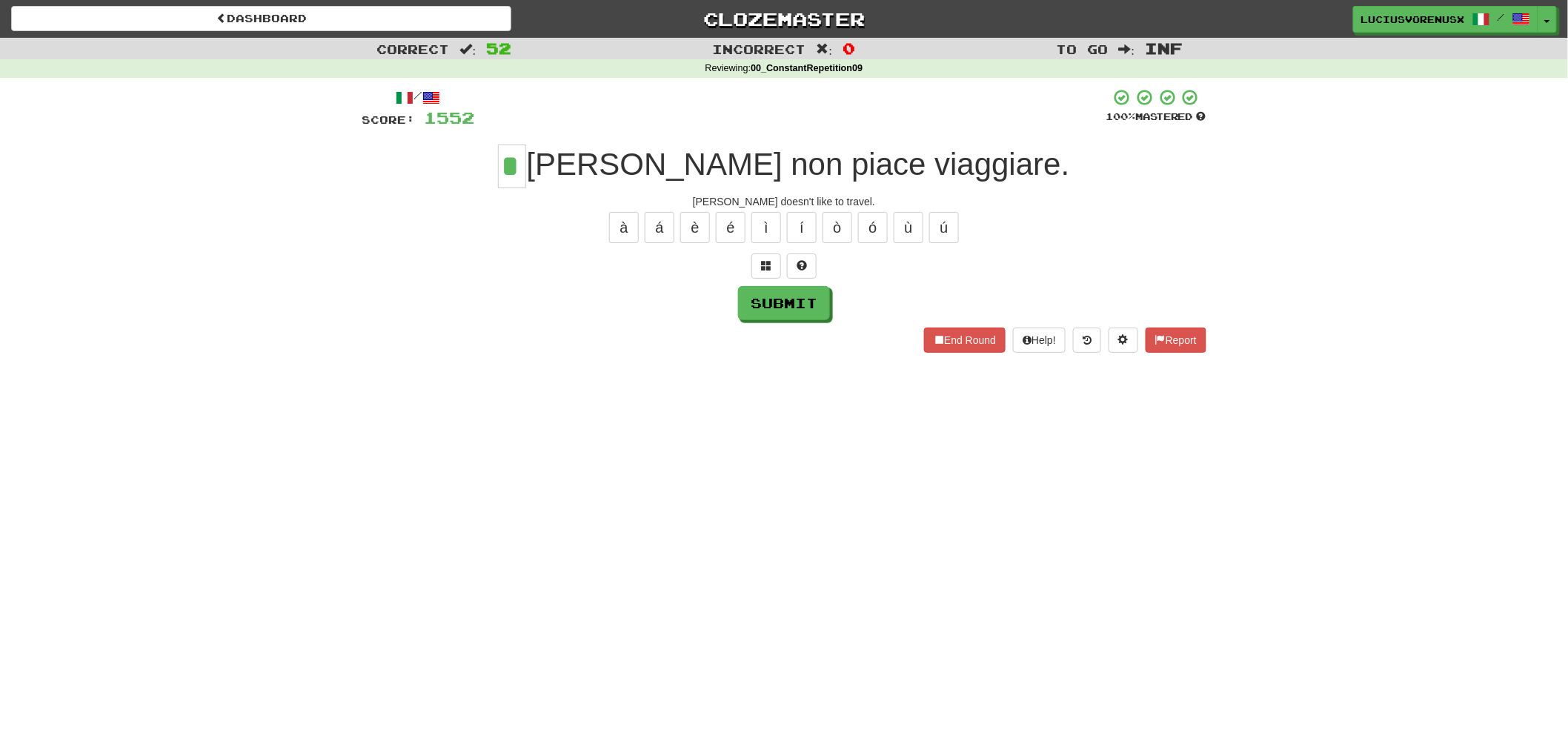
type input "*"
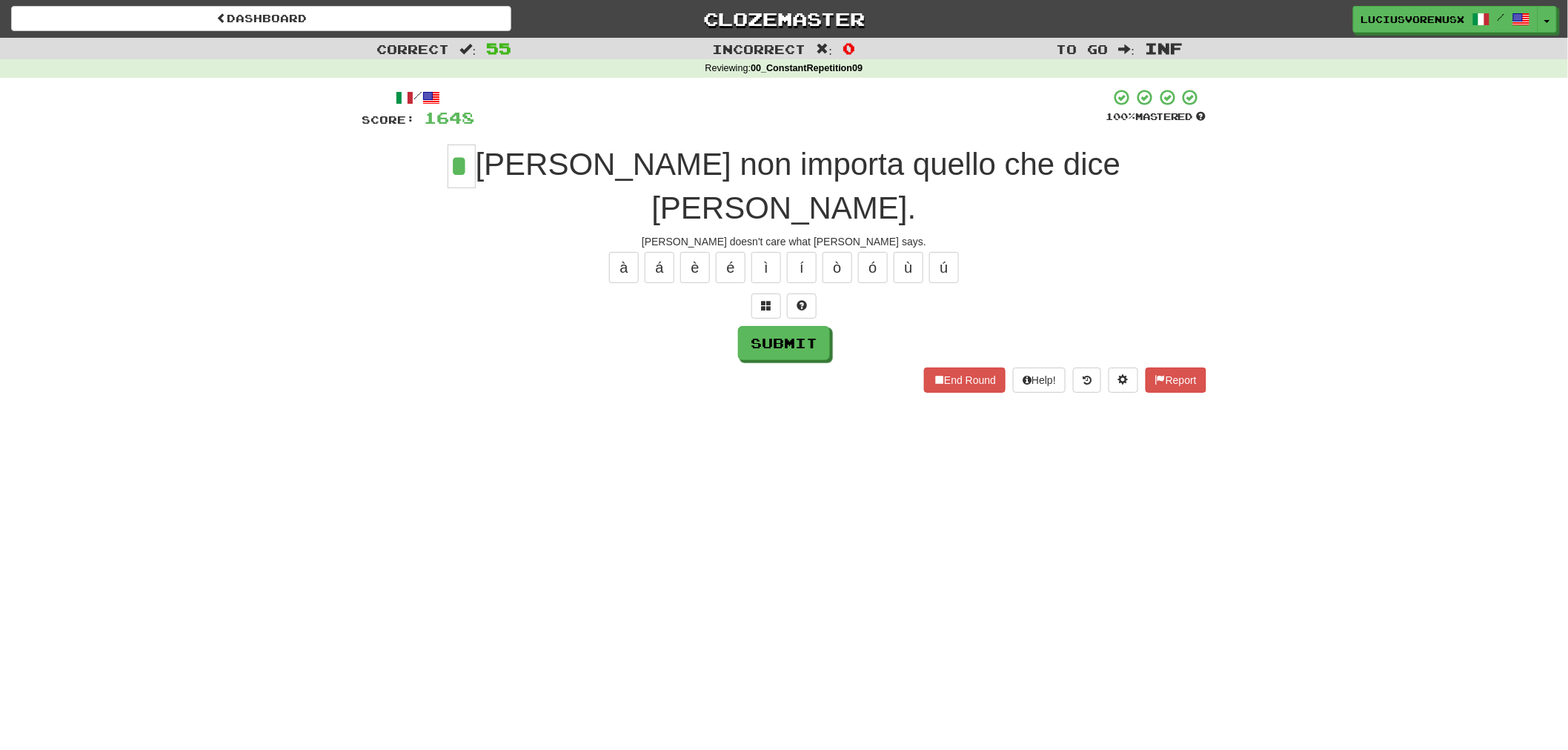
type input "*"
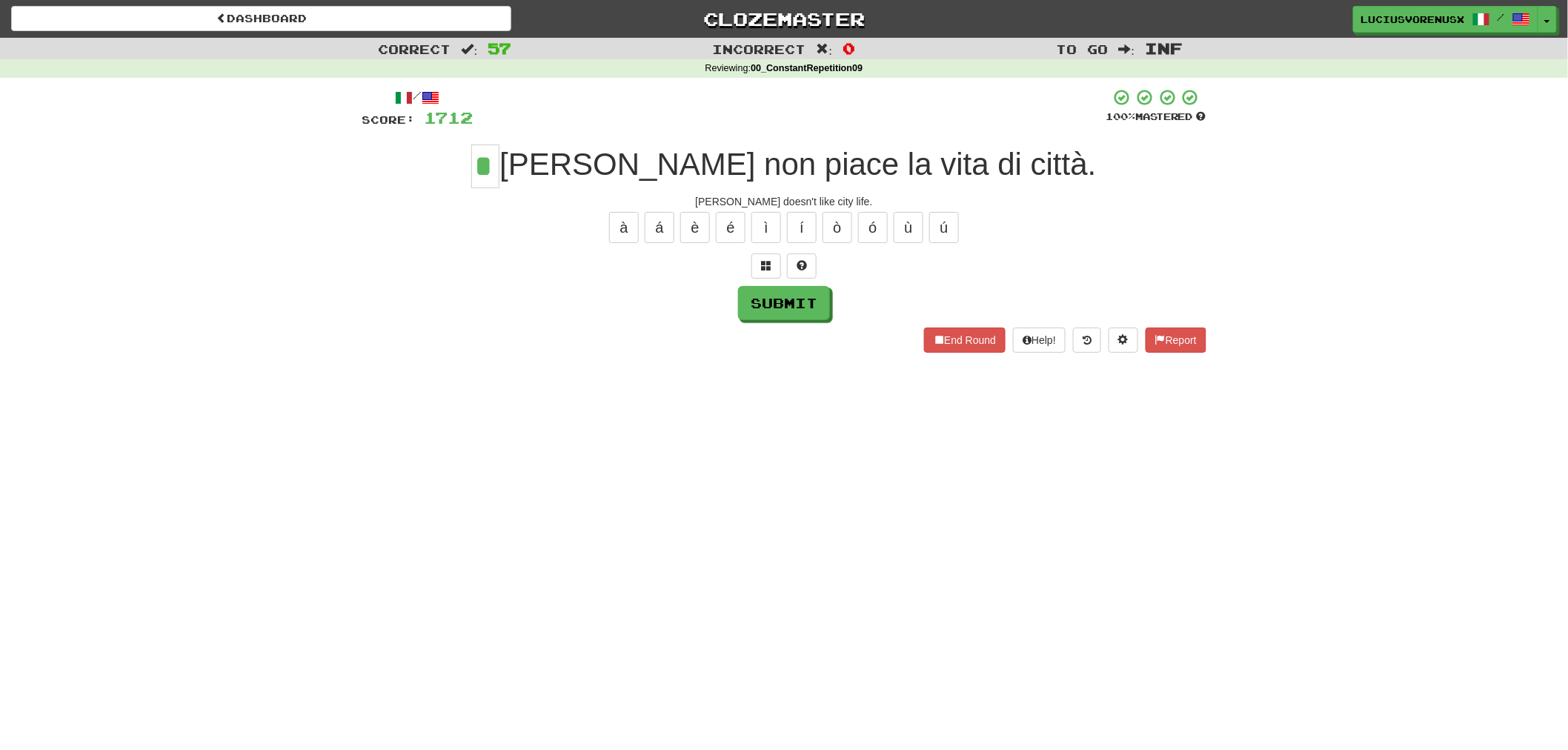
type input "*"
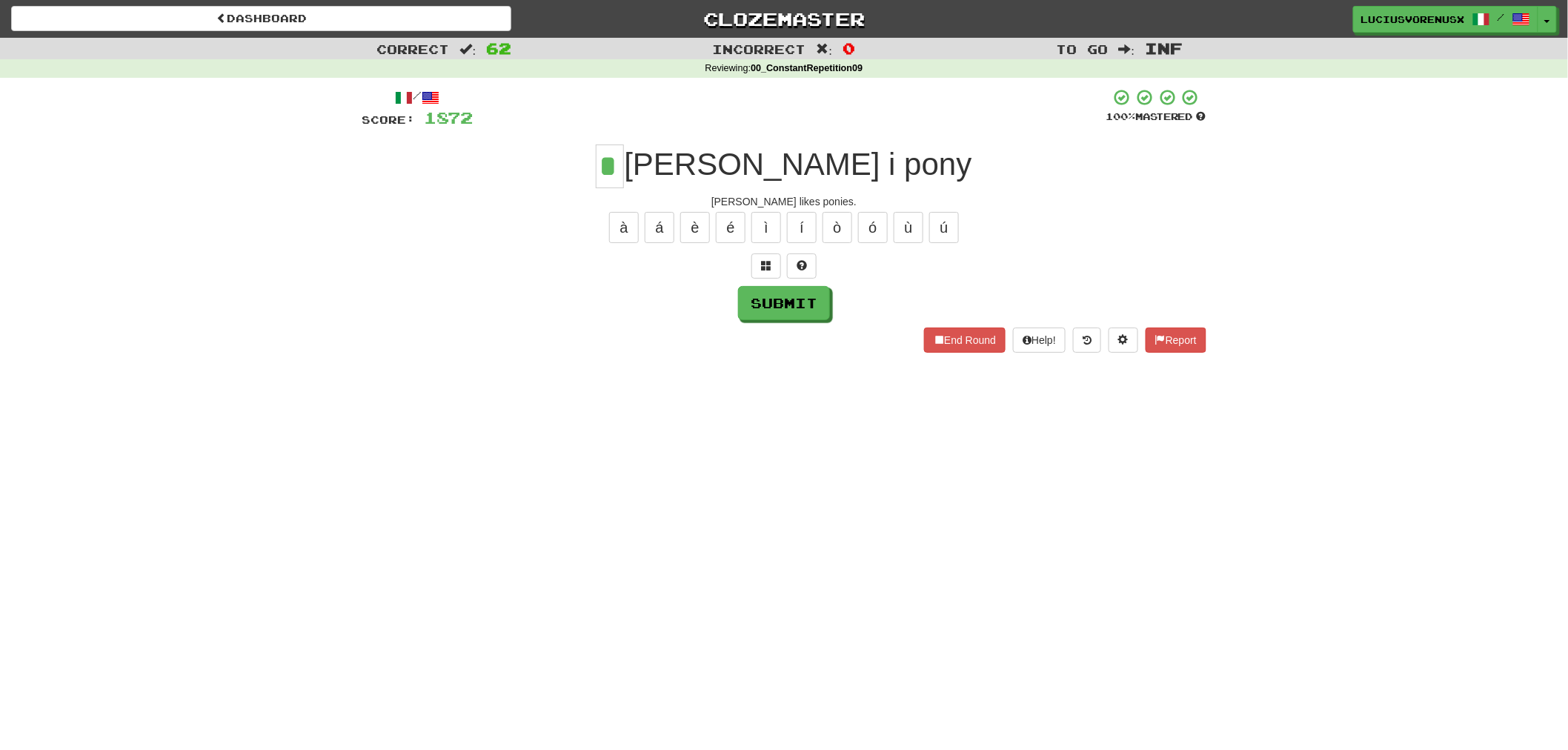
type input "*"
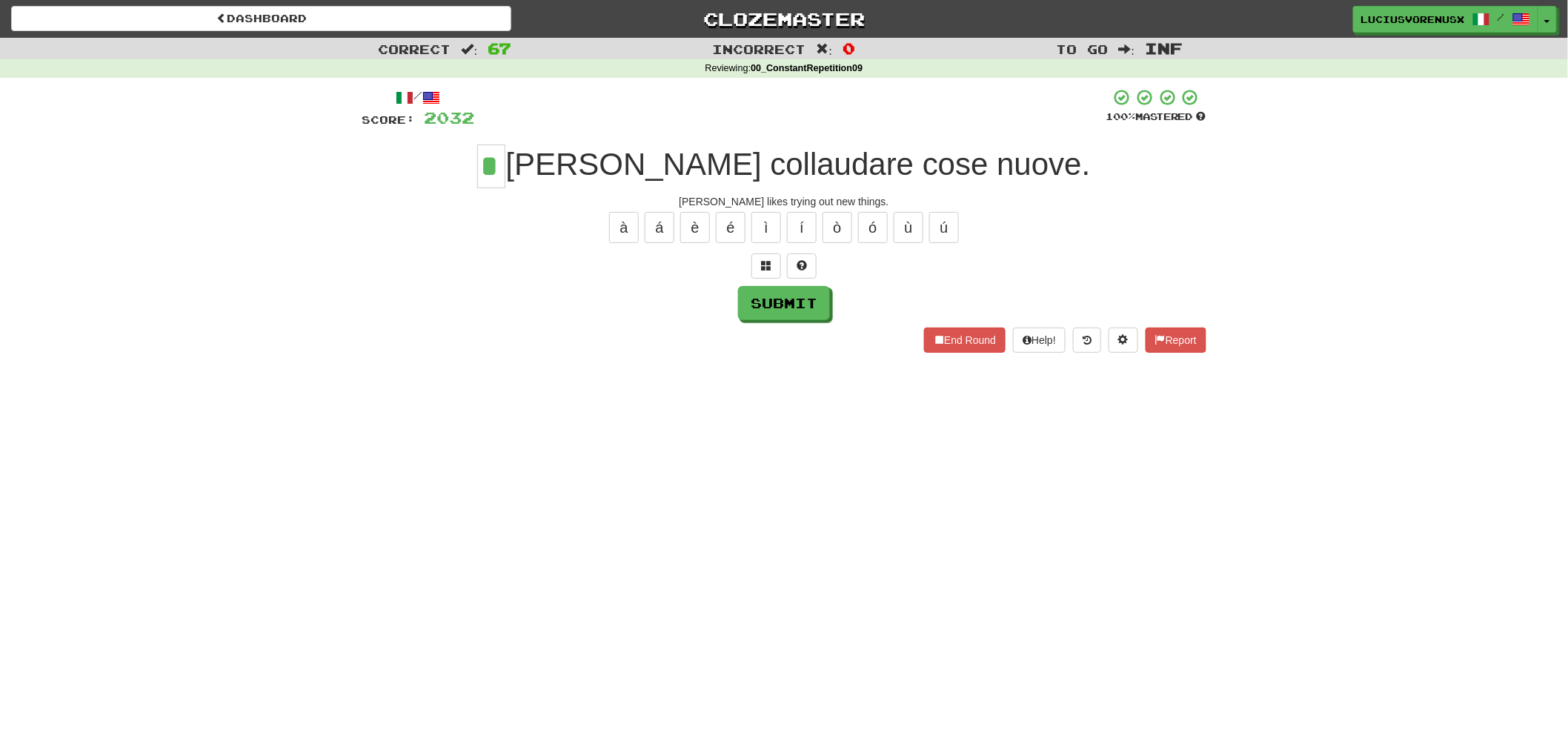
type input "*"
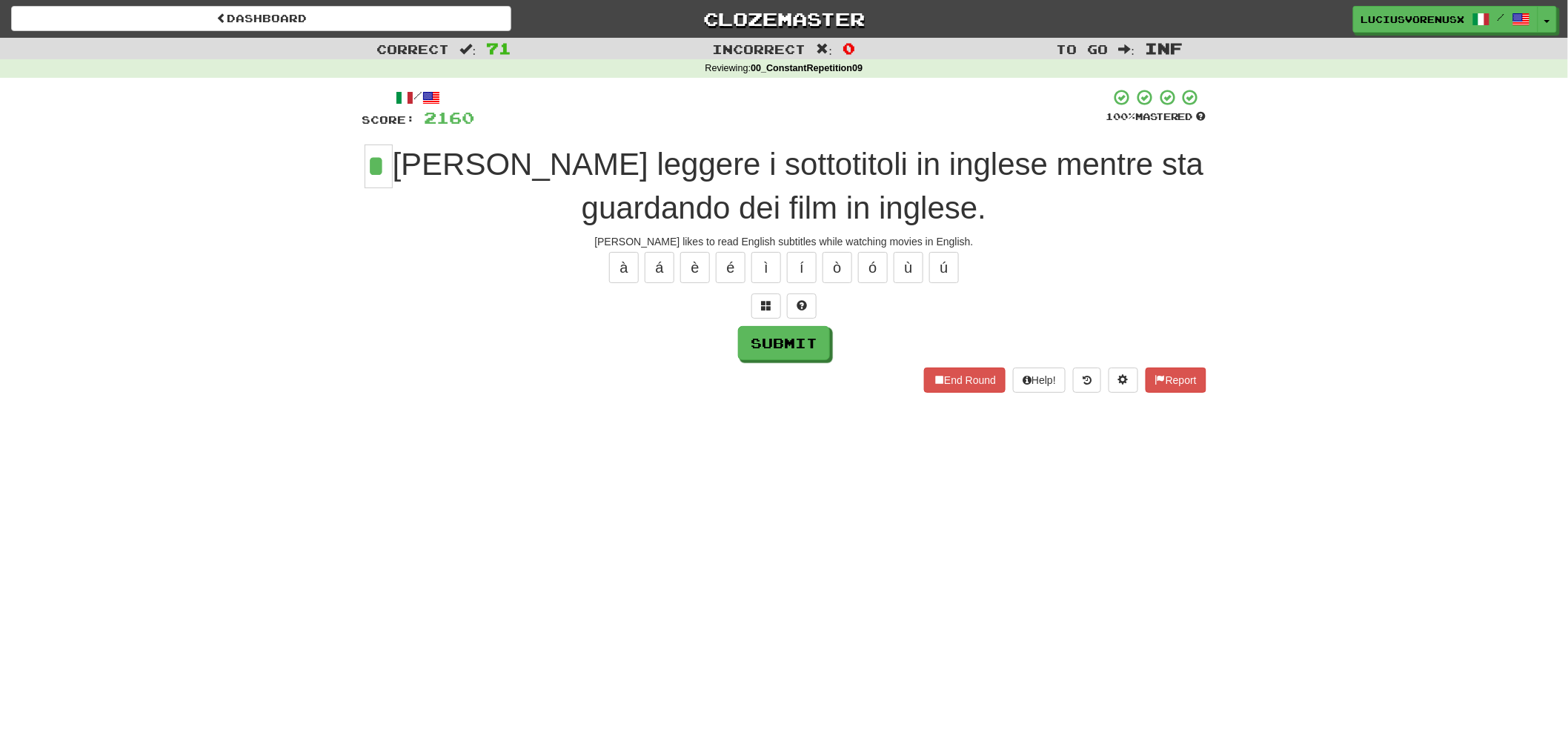
type input "*"
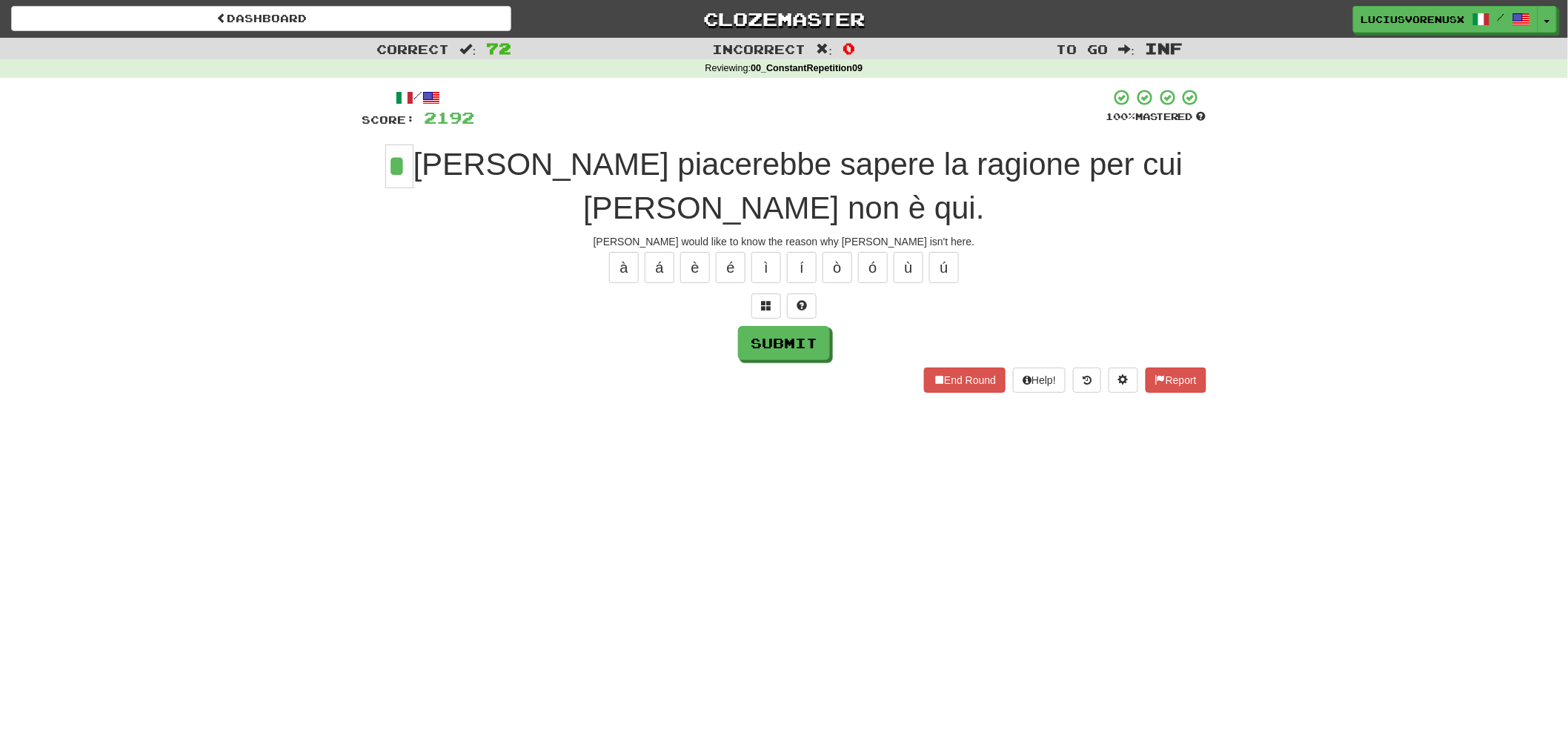
type input "*"
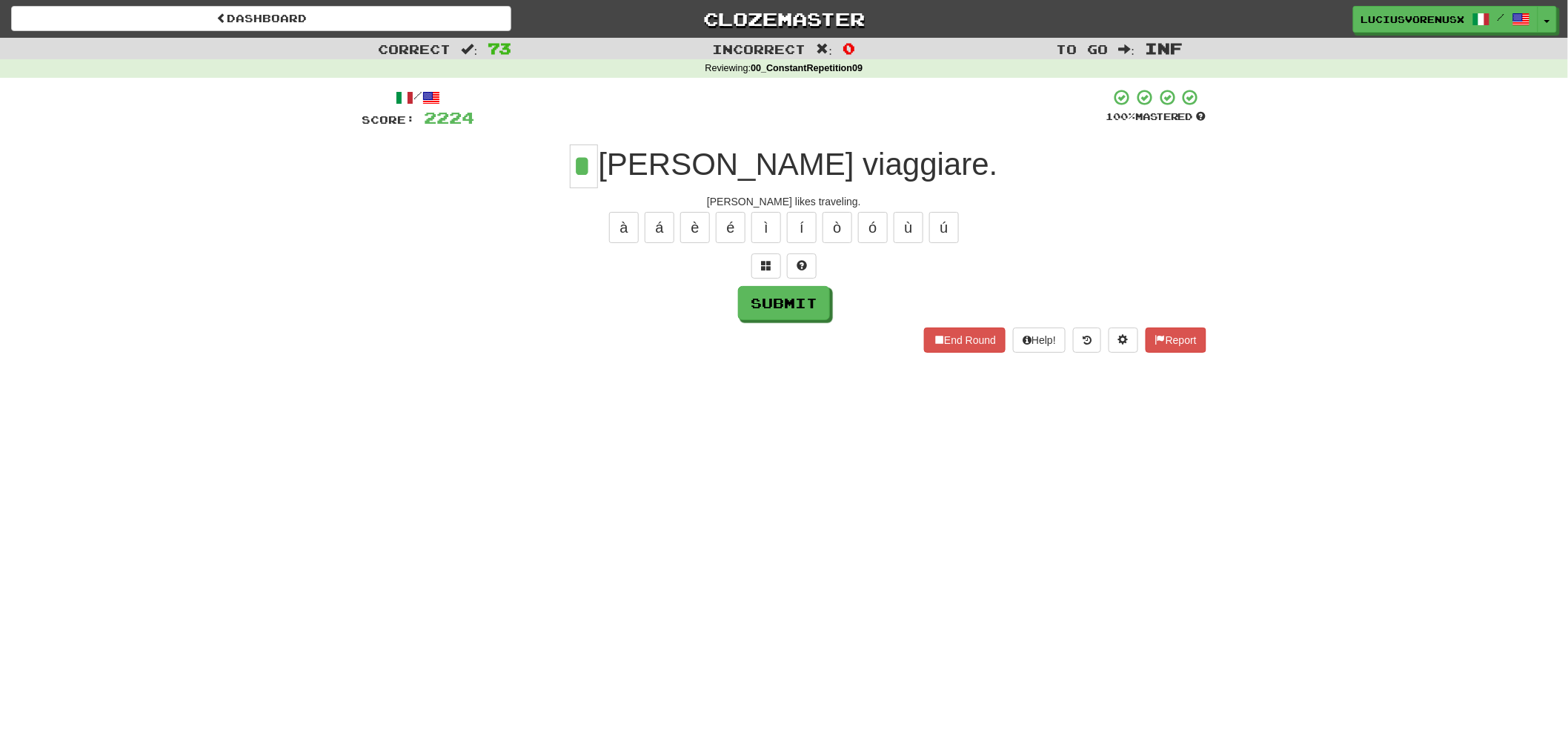
type input "*"
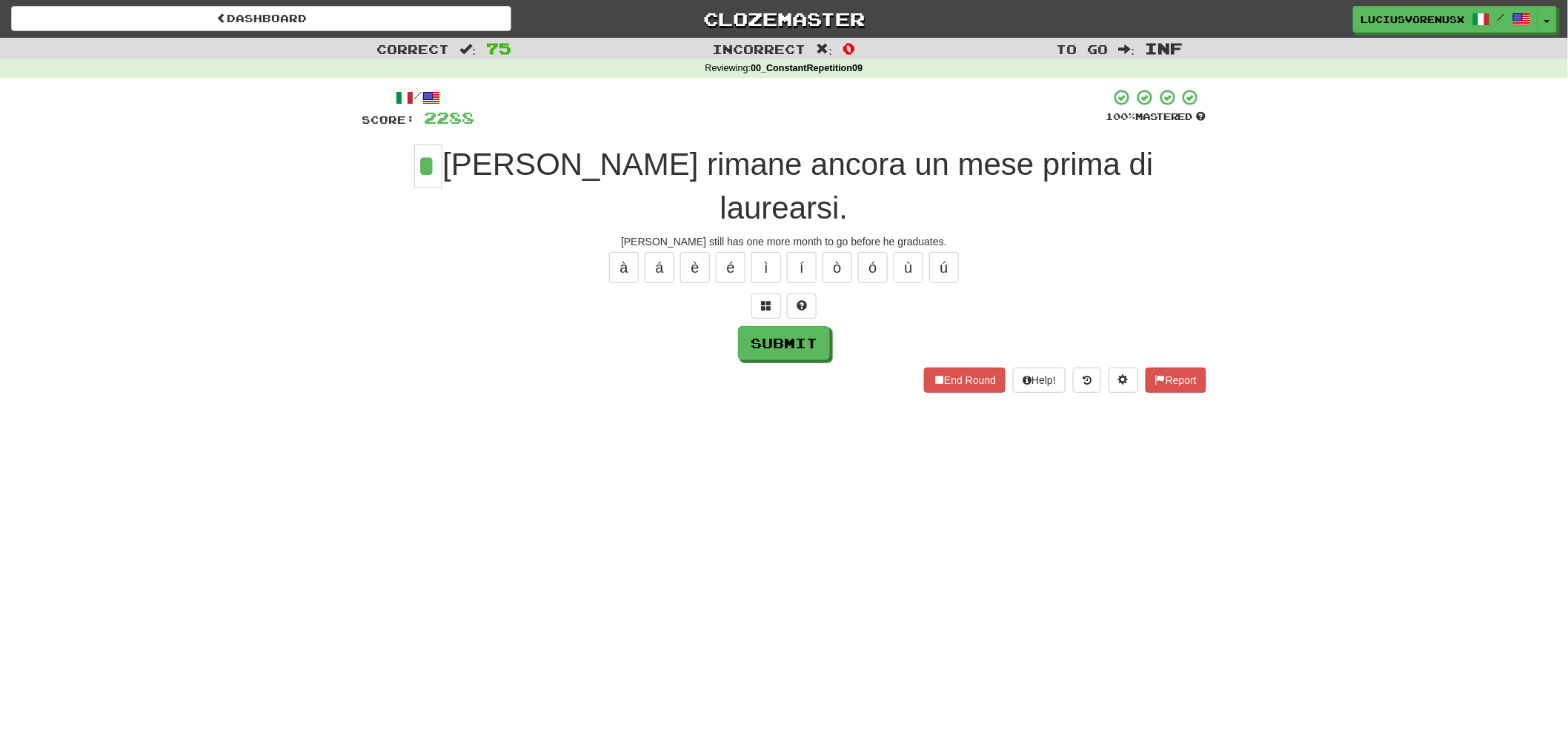
type input "*"
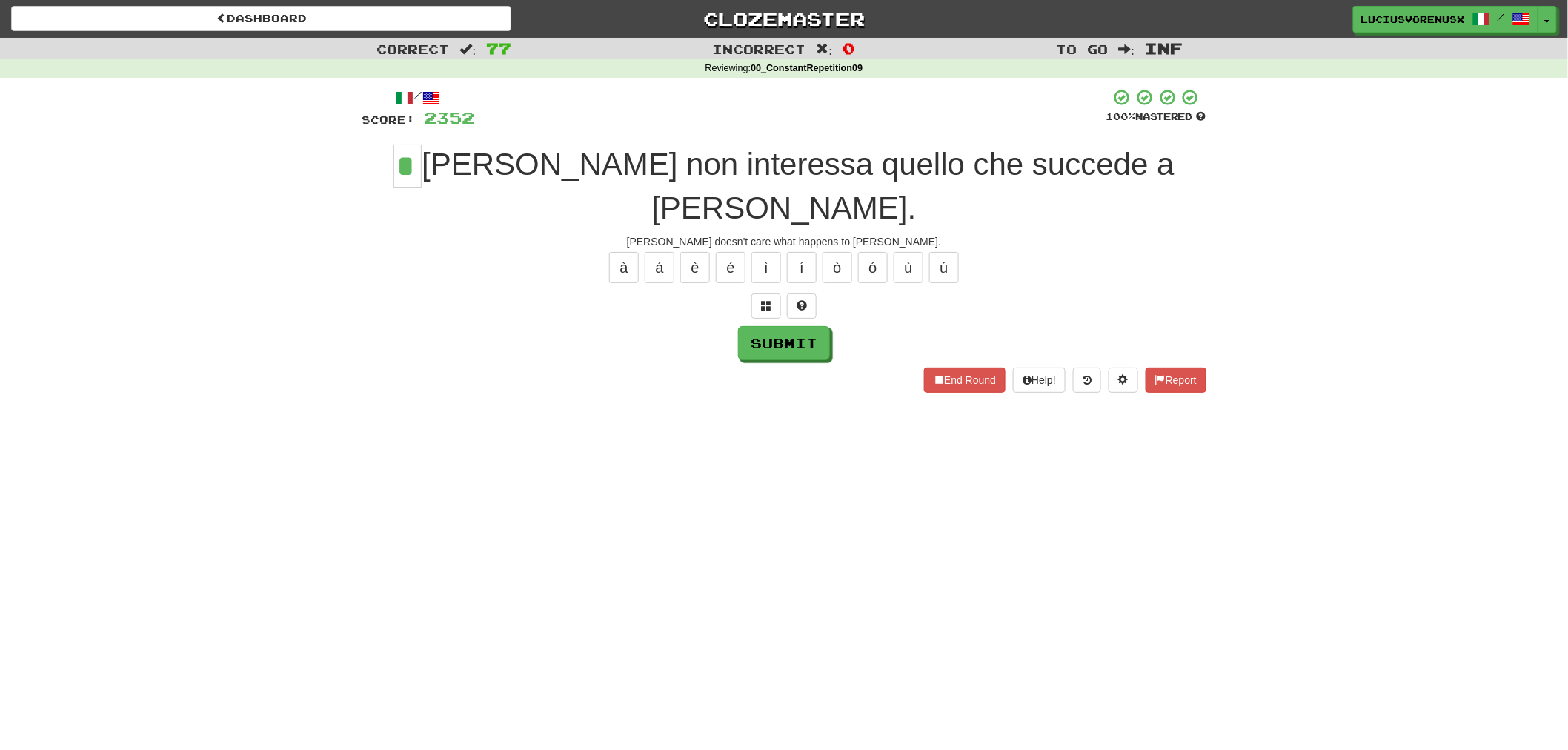
type input "*"
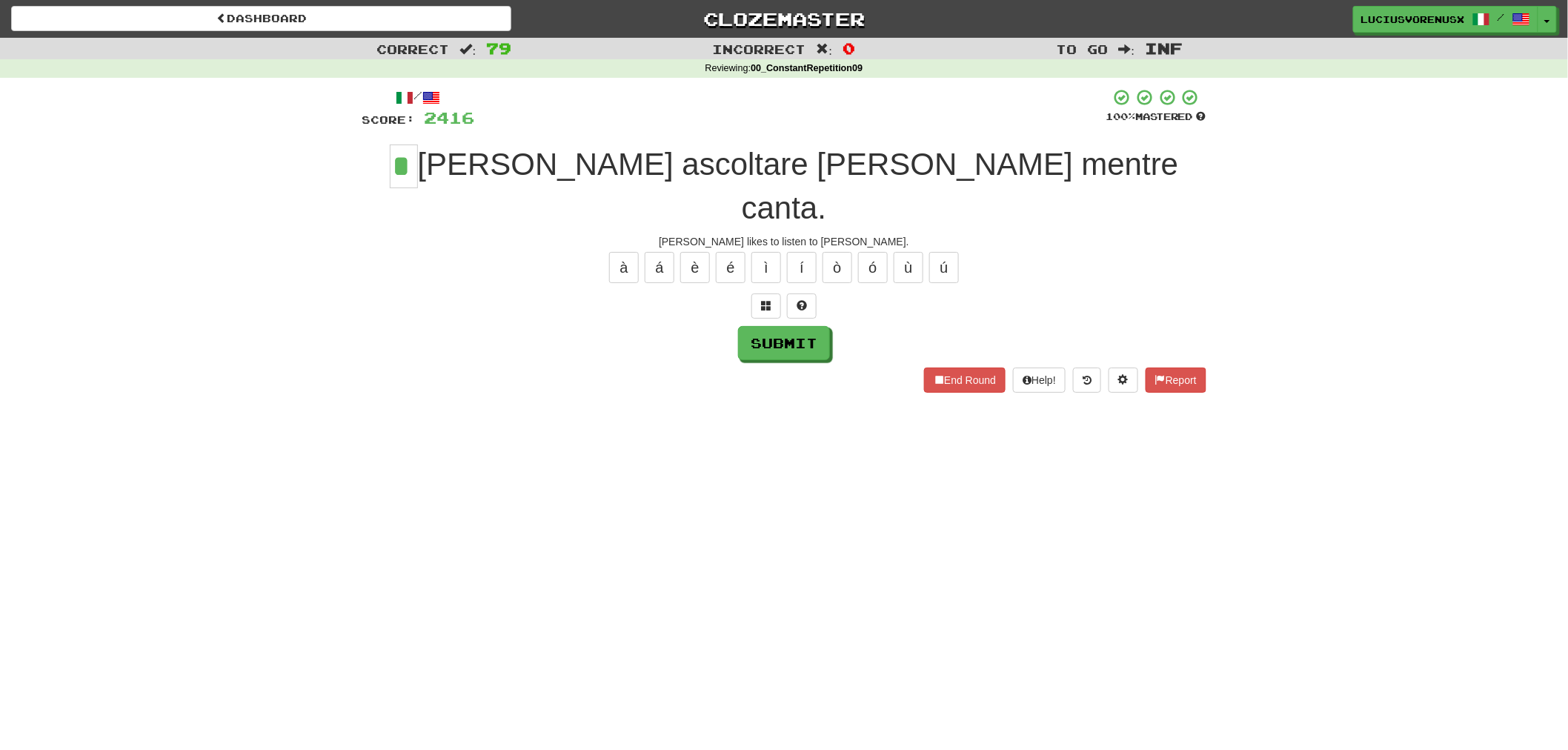
type input "*"
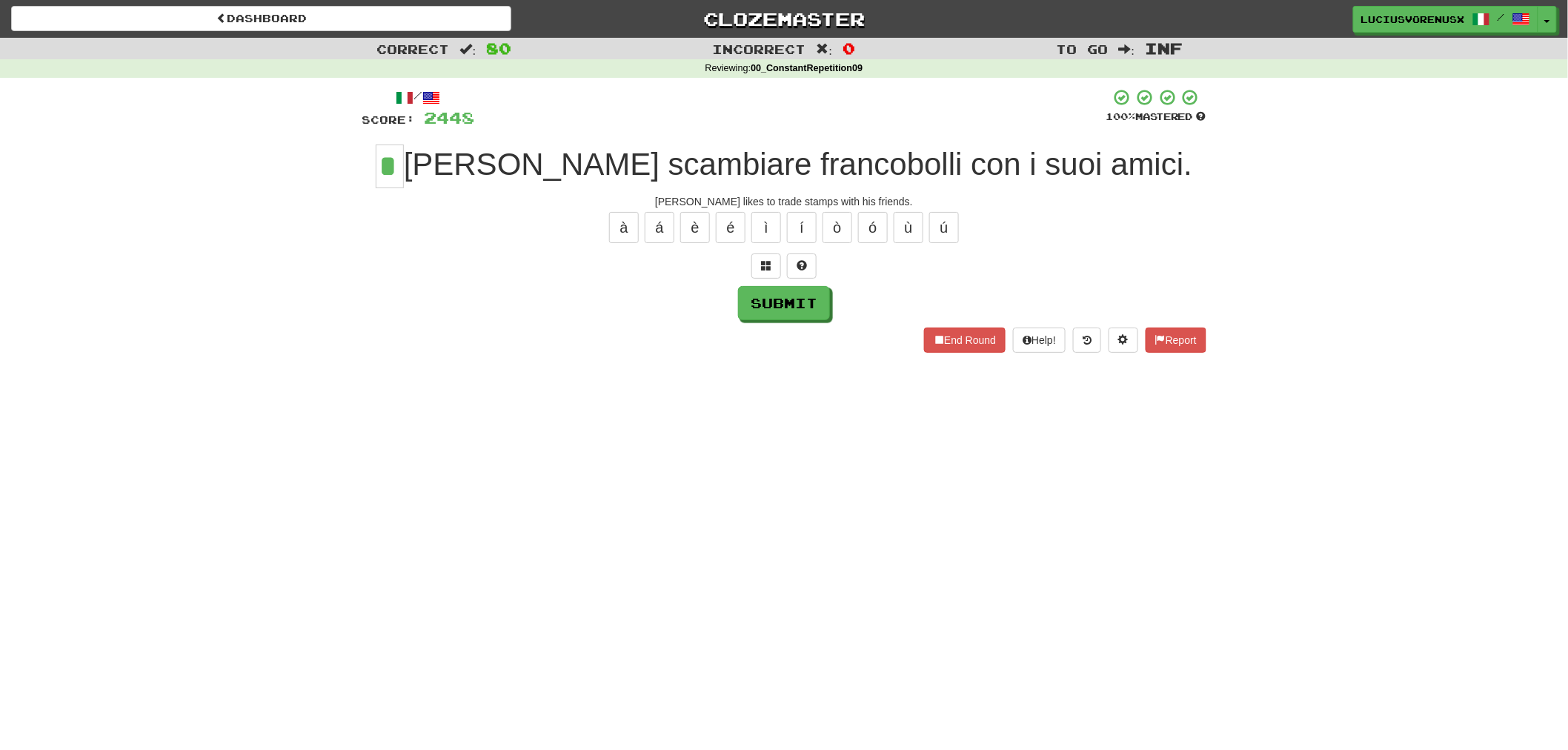
type input "*"
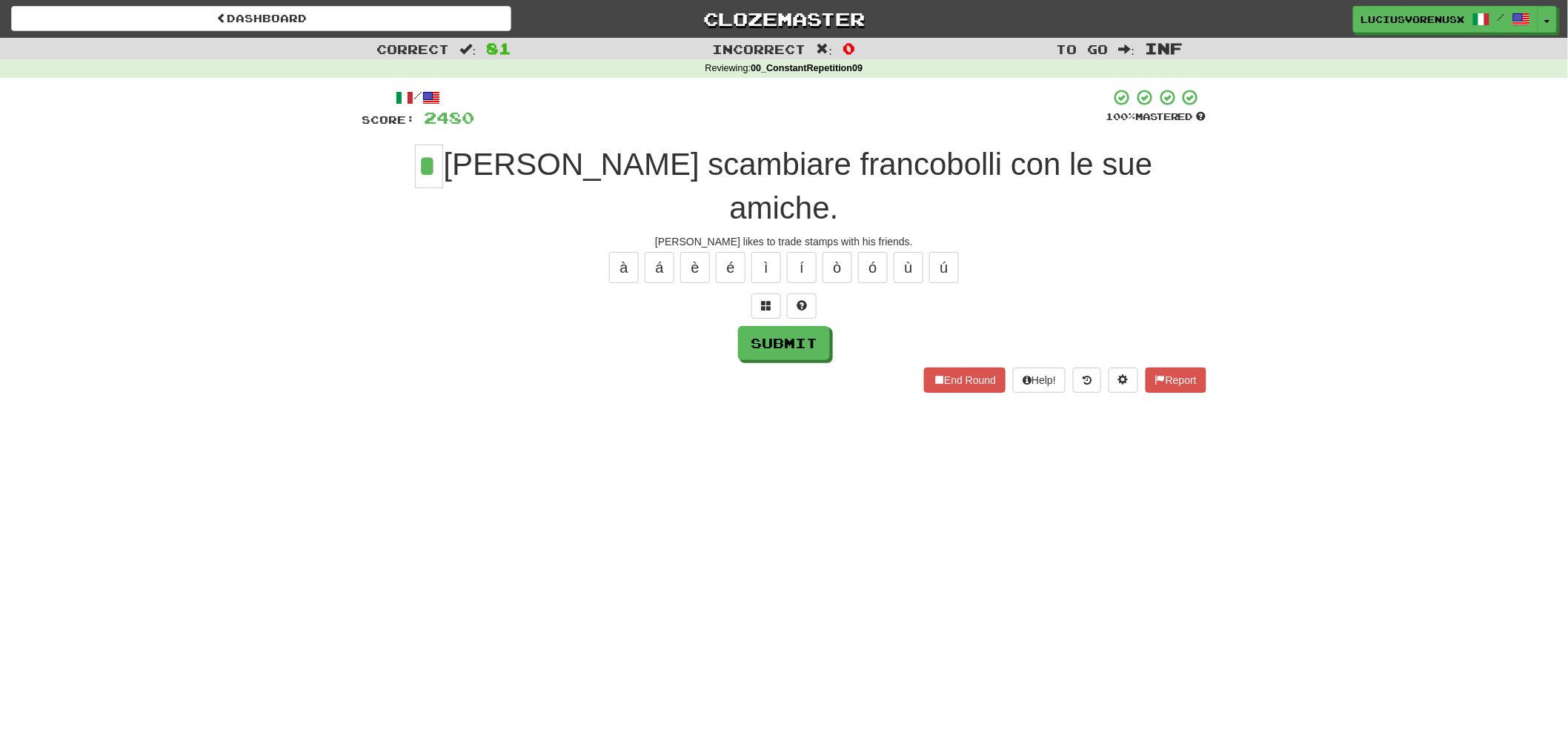
type input "*"
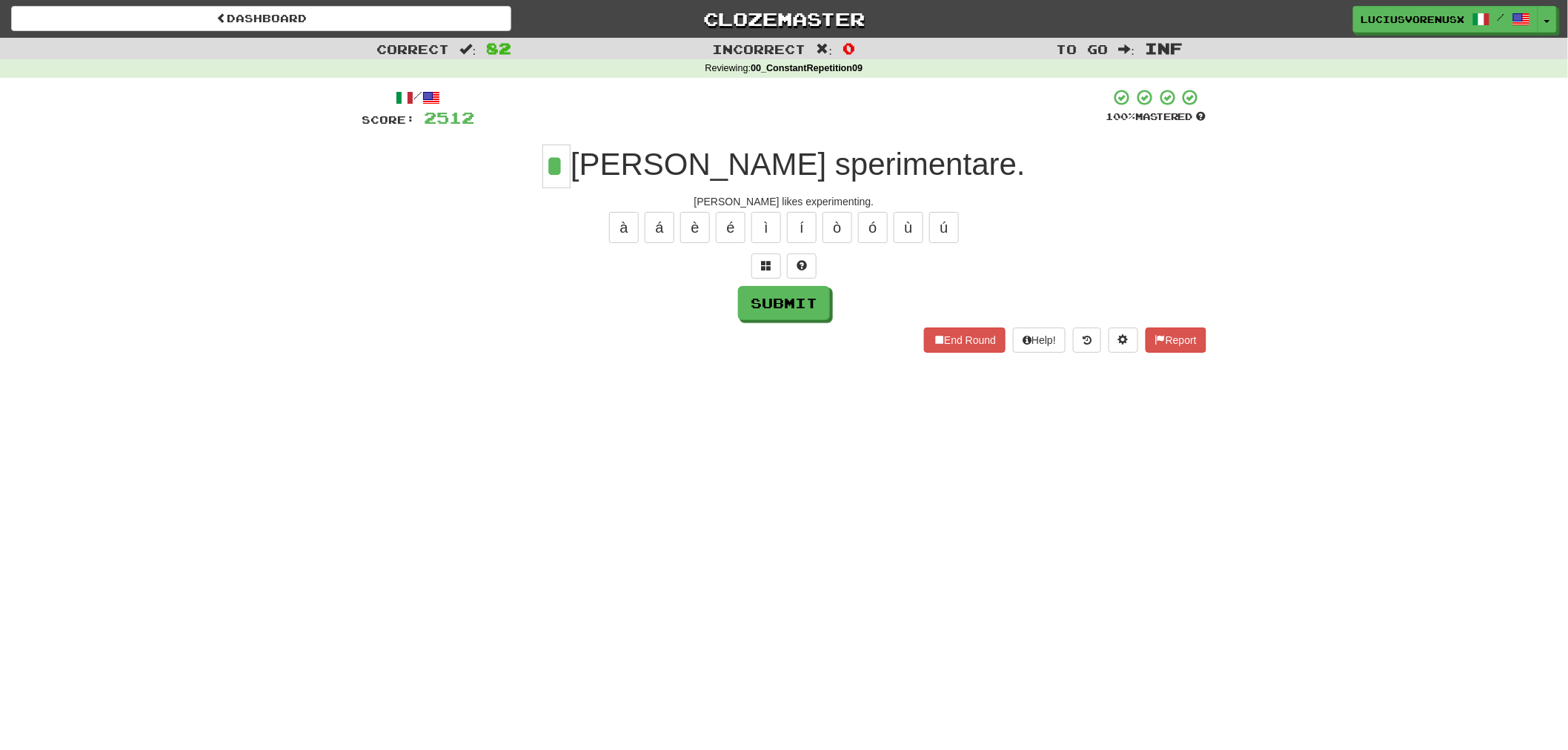
type input "*"
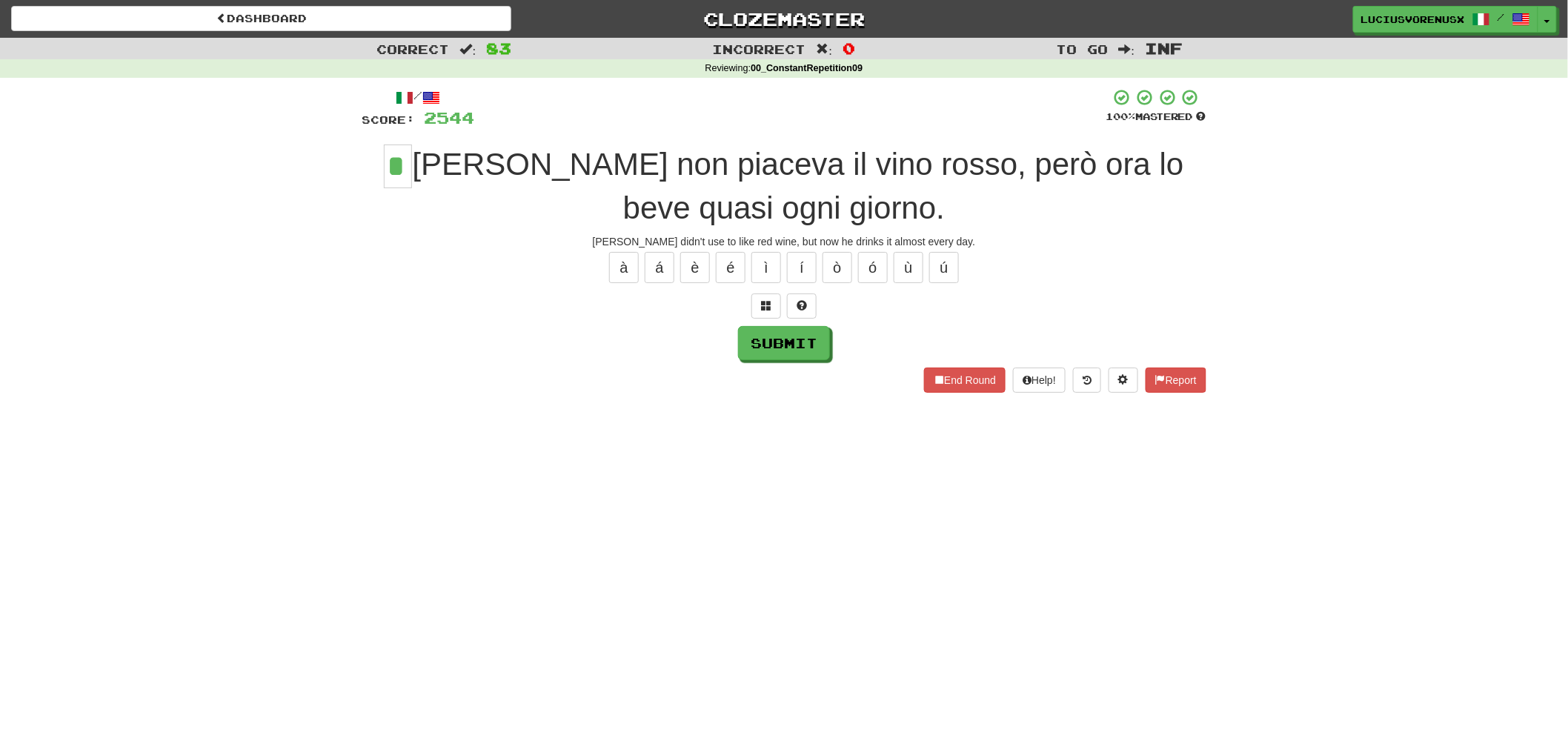
type input "*"
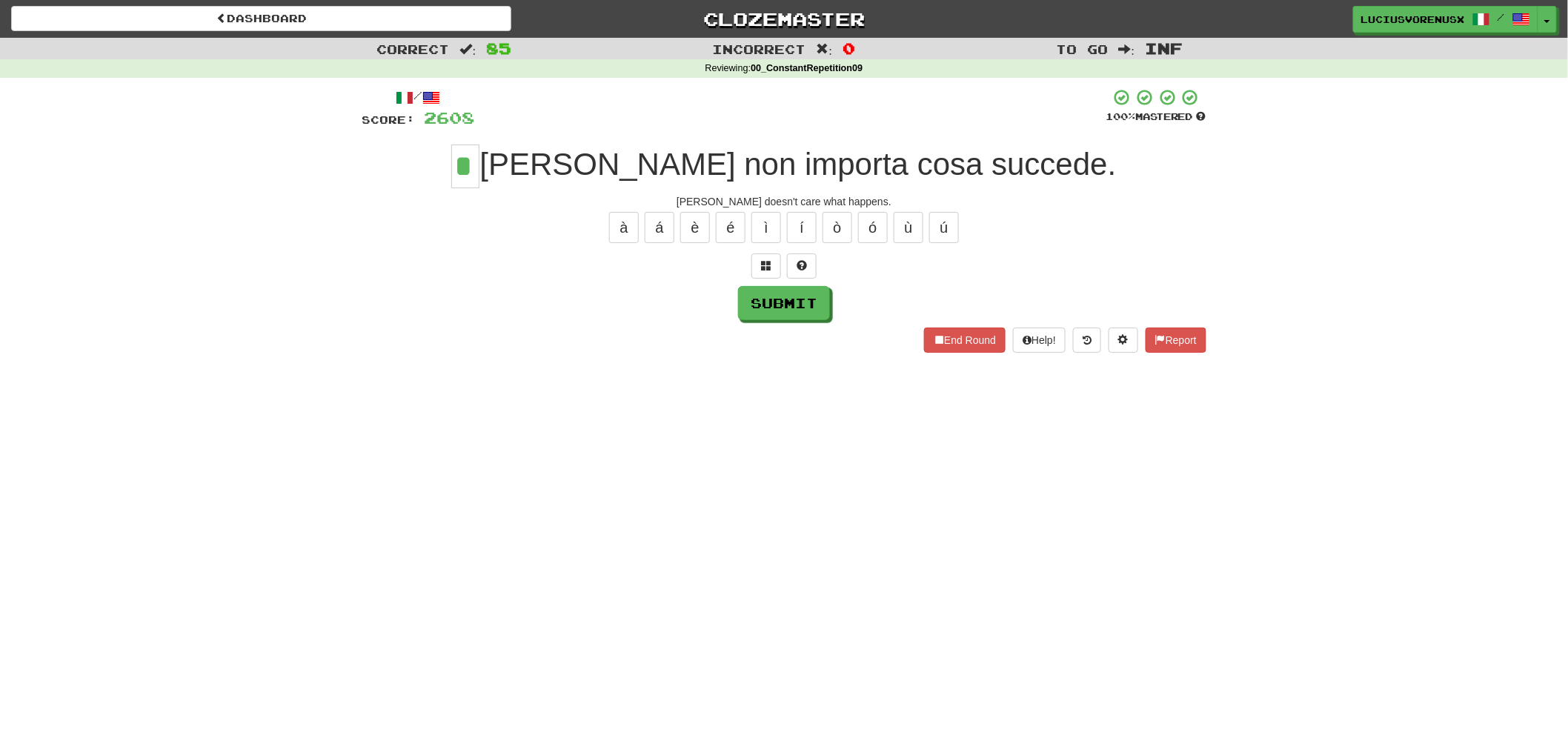
type input "*"
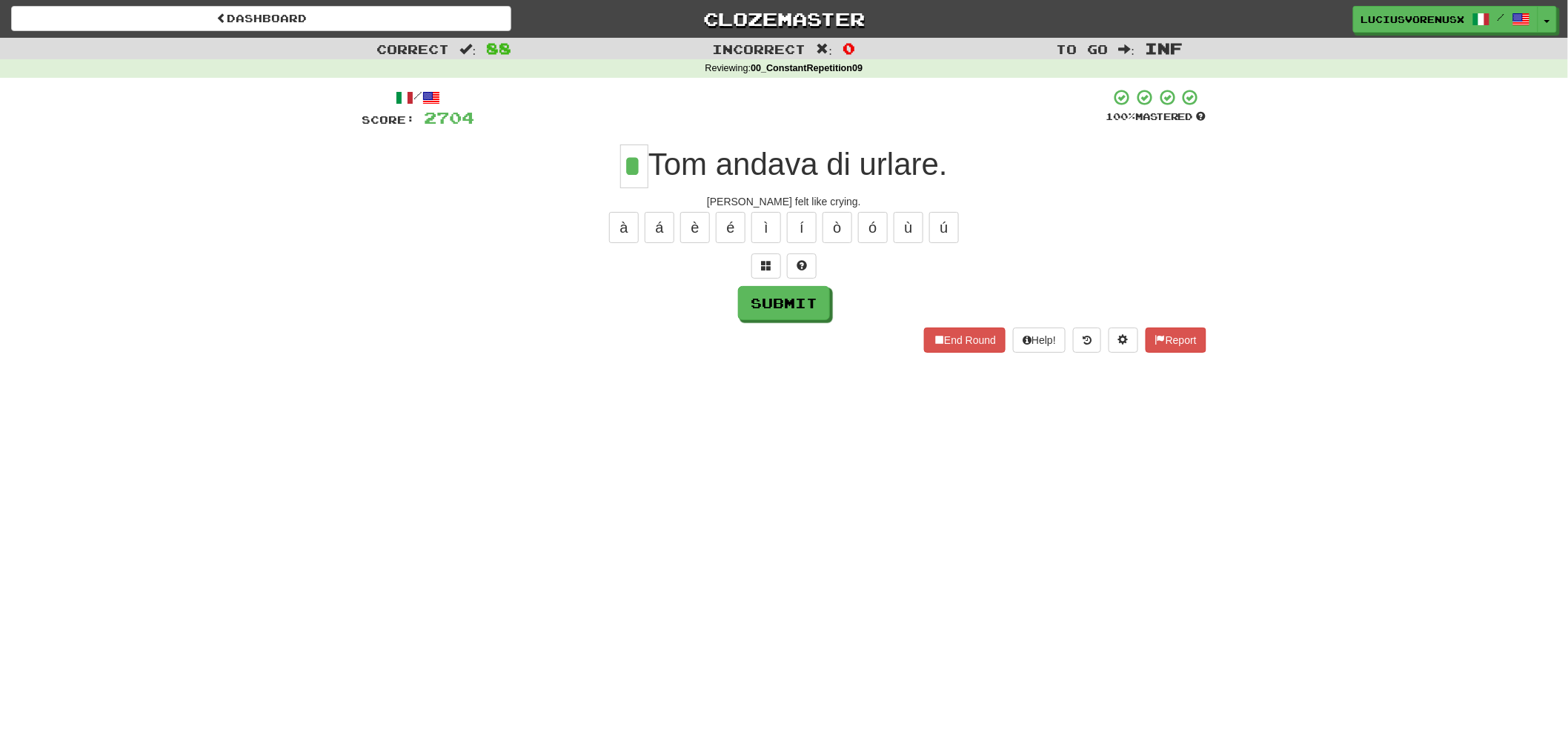
type input "*"
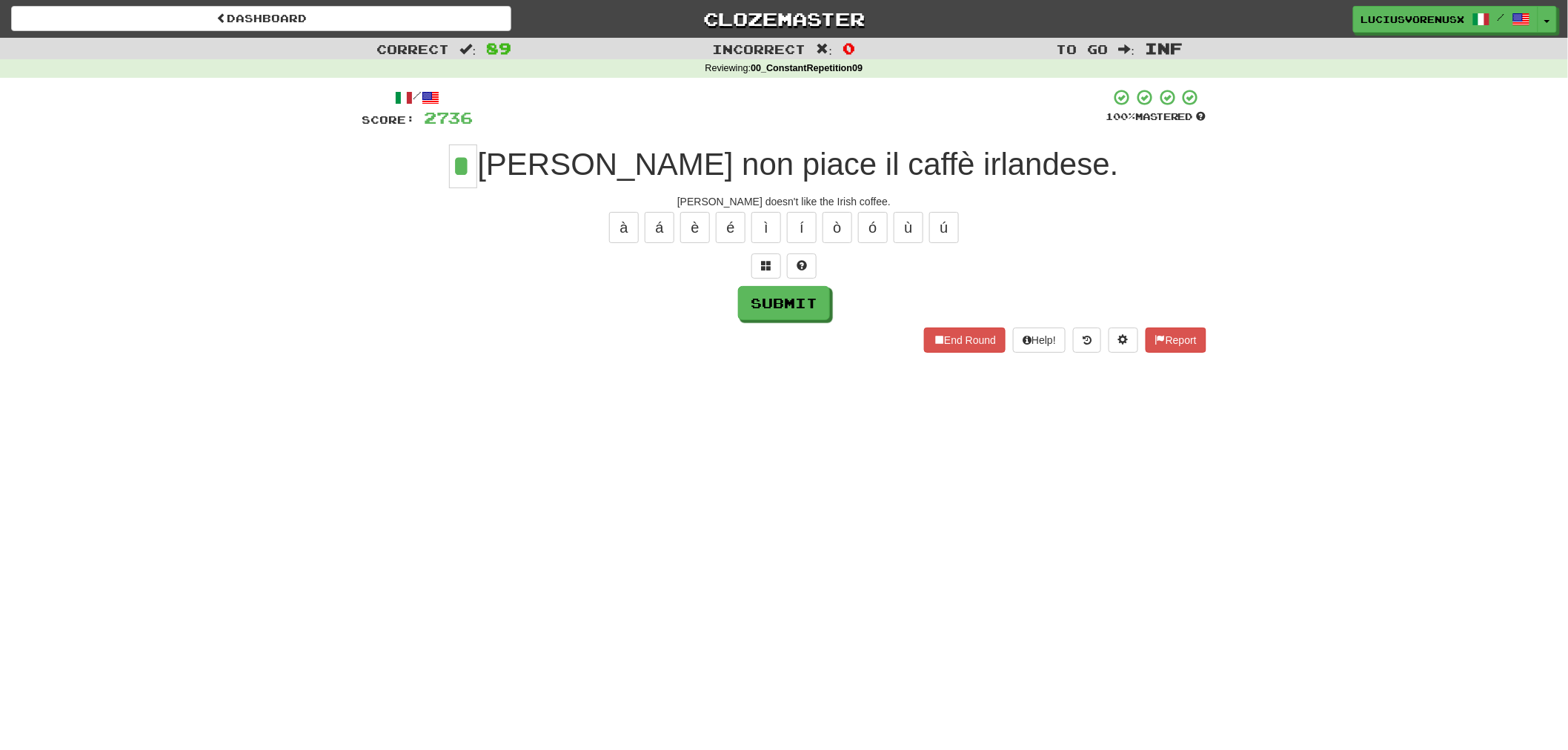
type input "*"
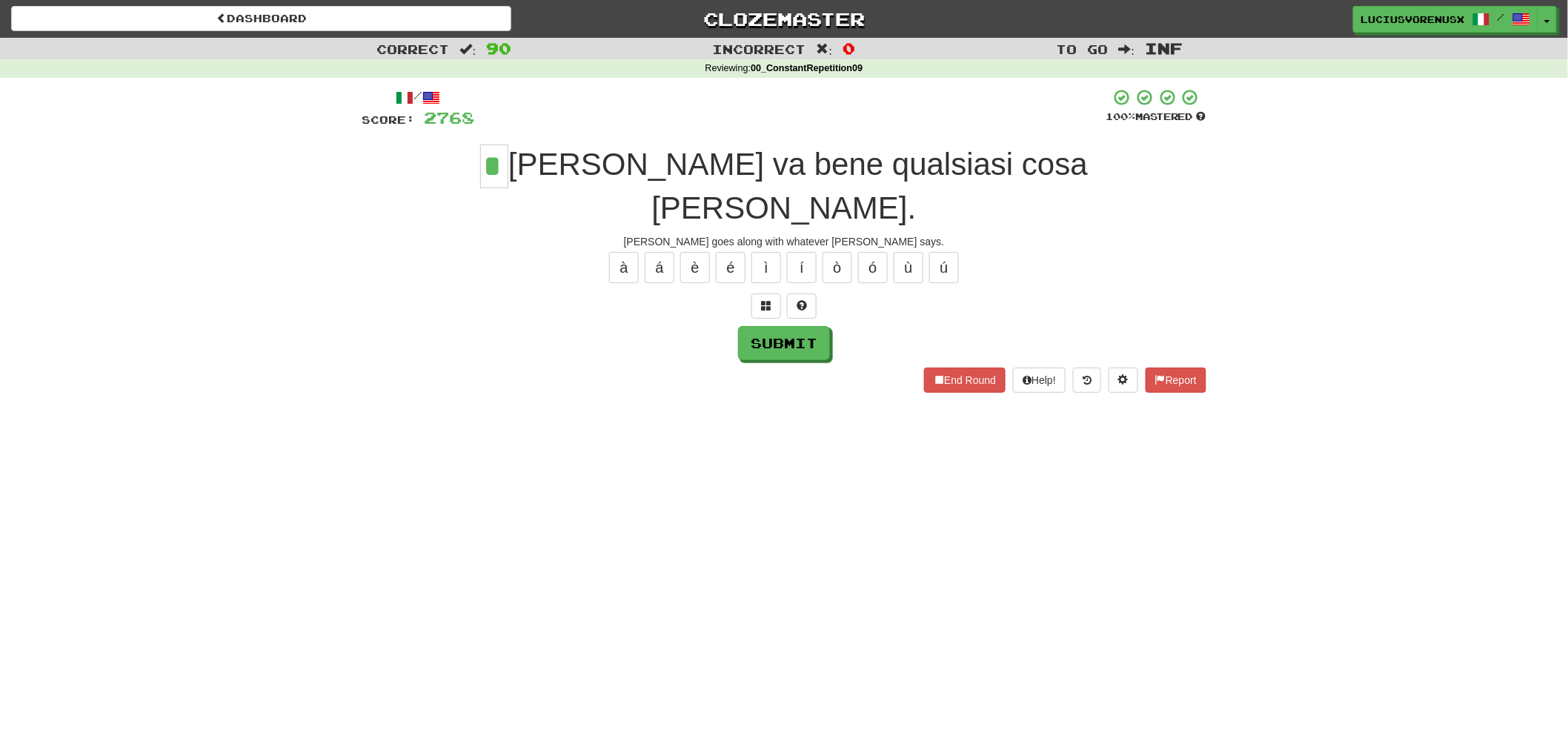
type input "*"
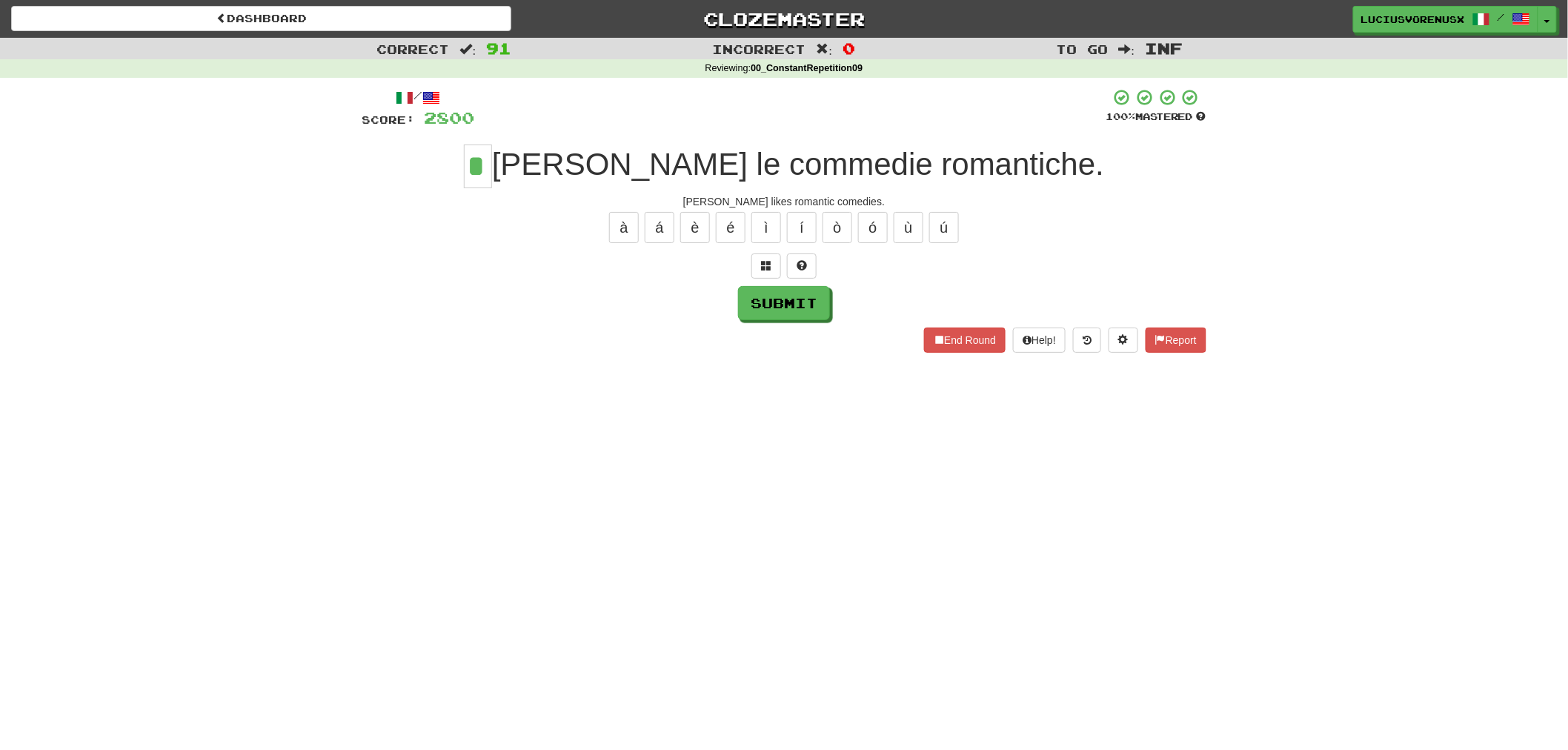
type input "*"
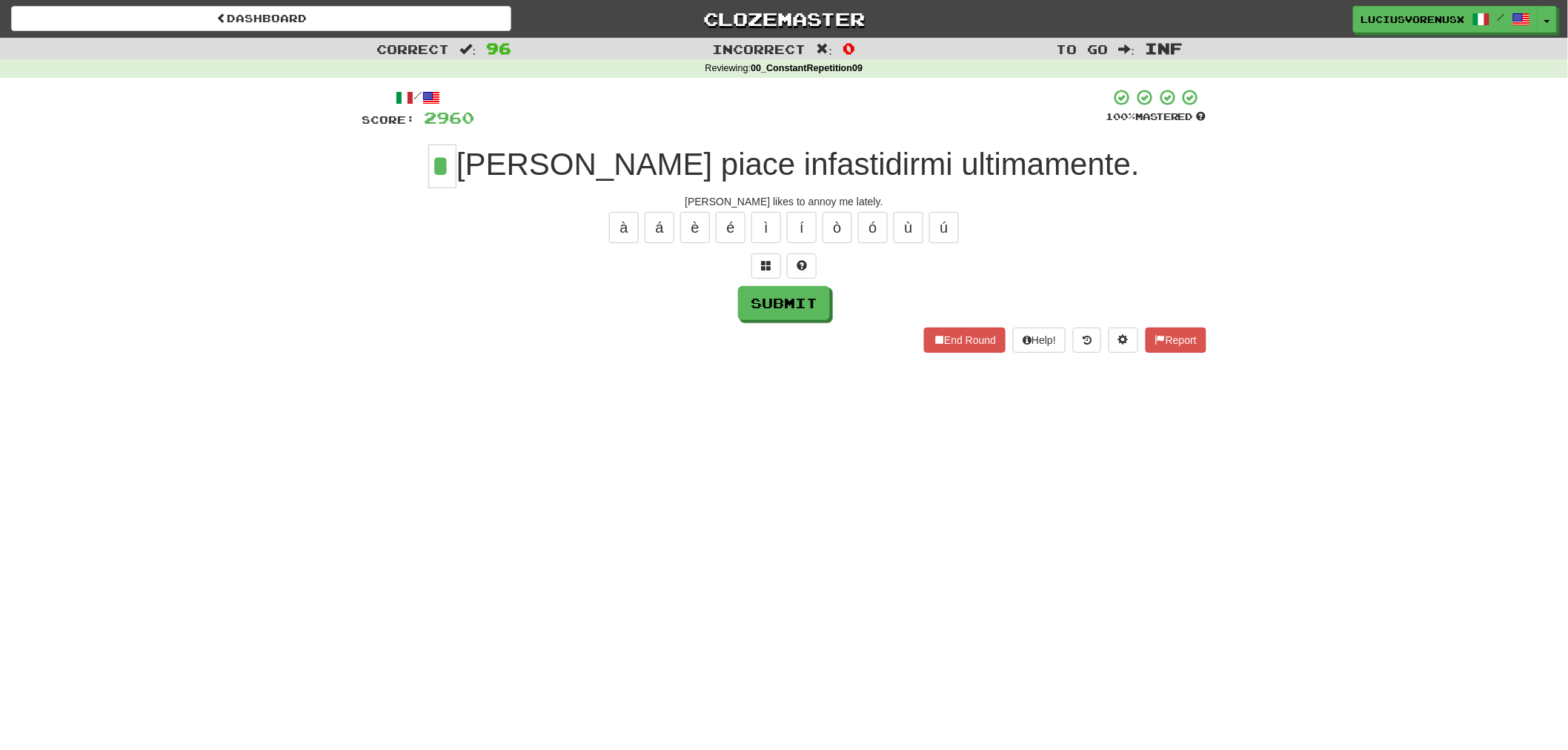
type input "*"
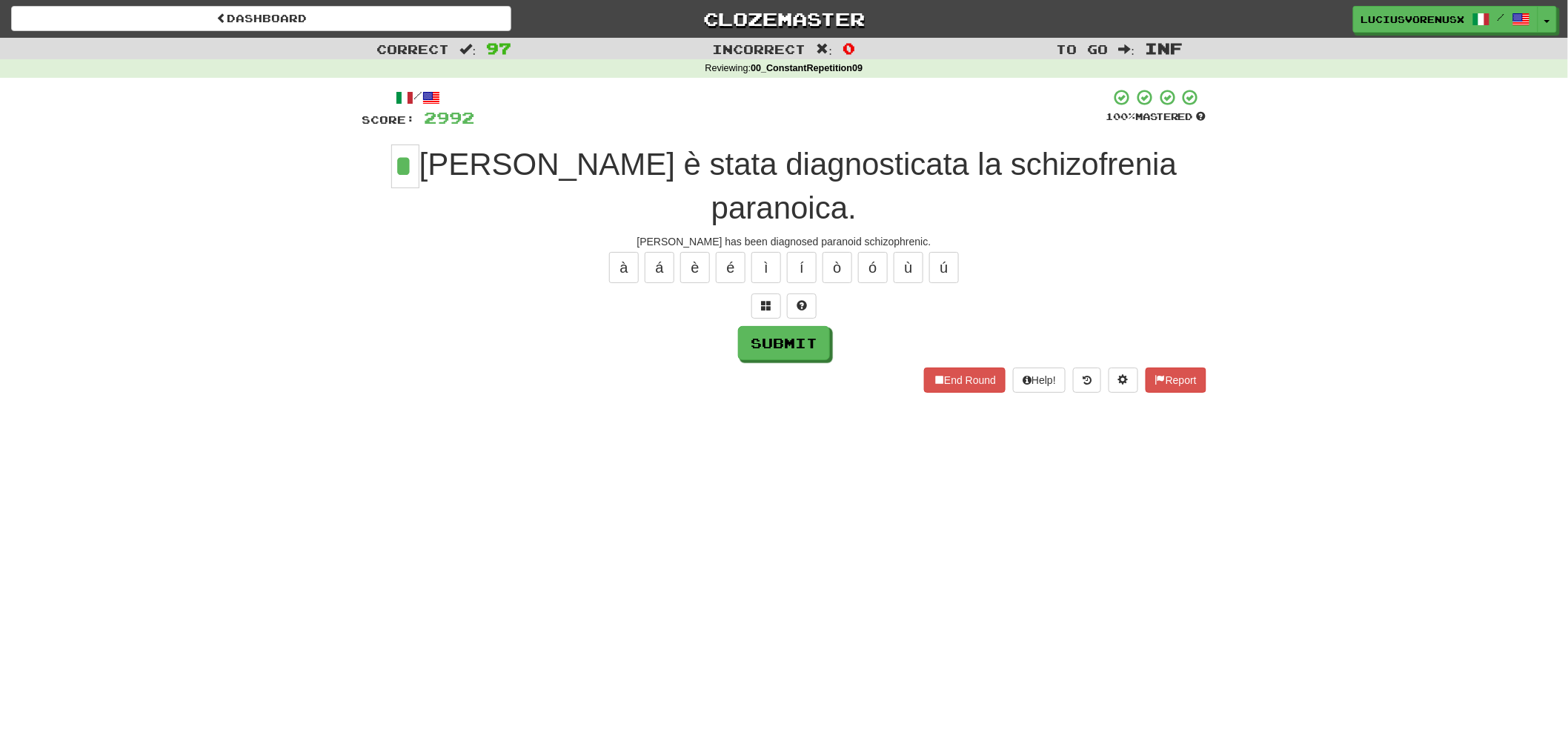
type input "*"
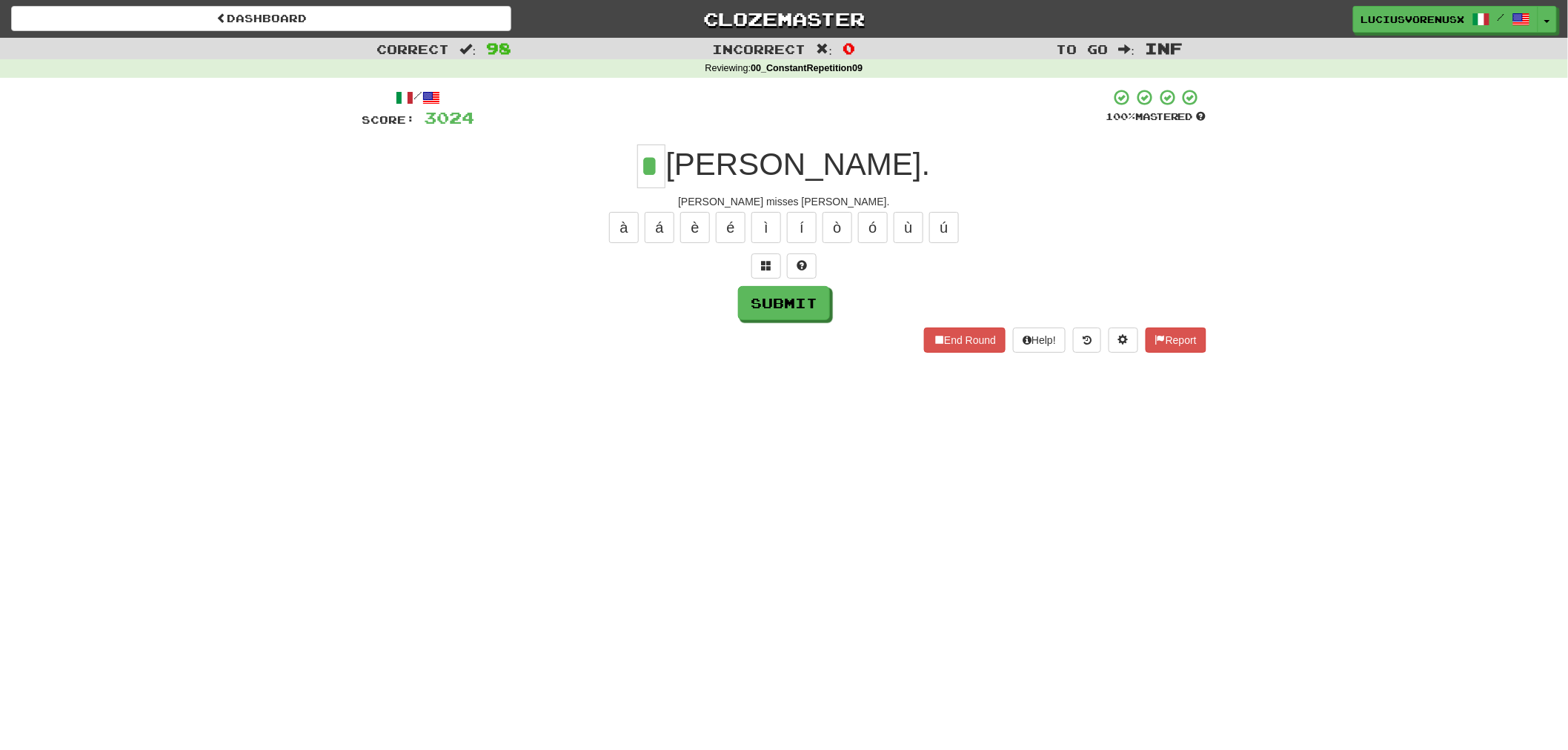
type input "*"
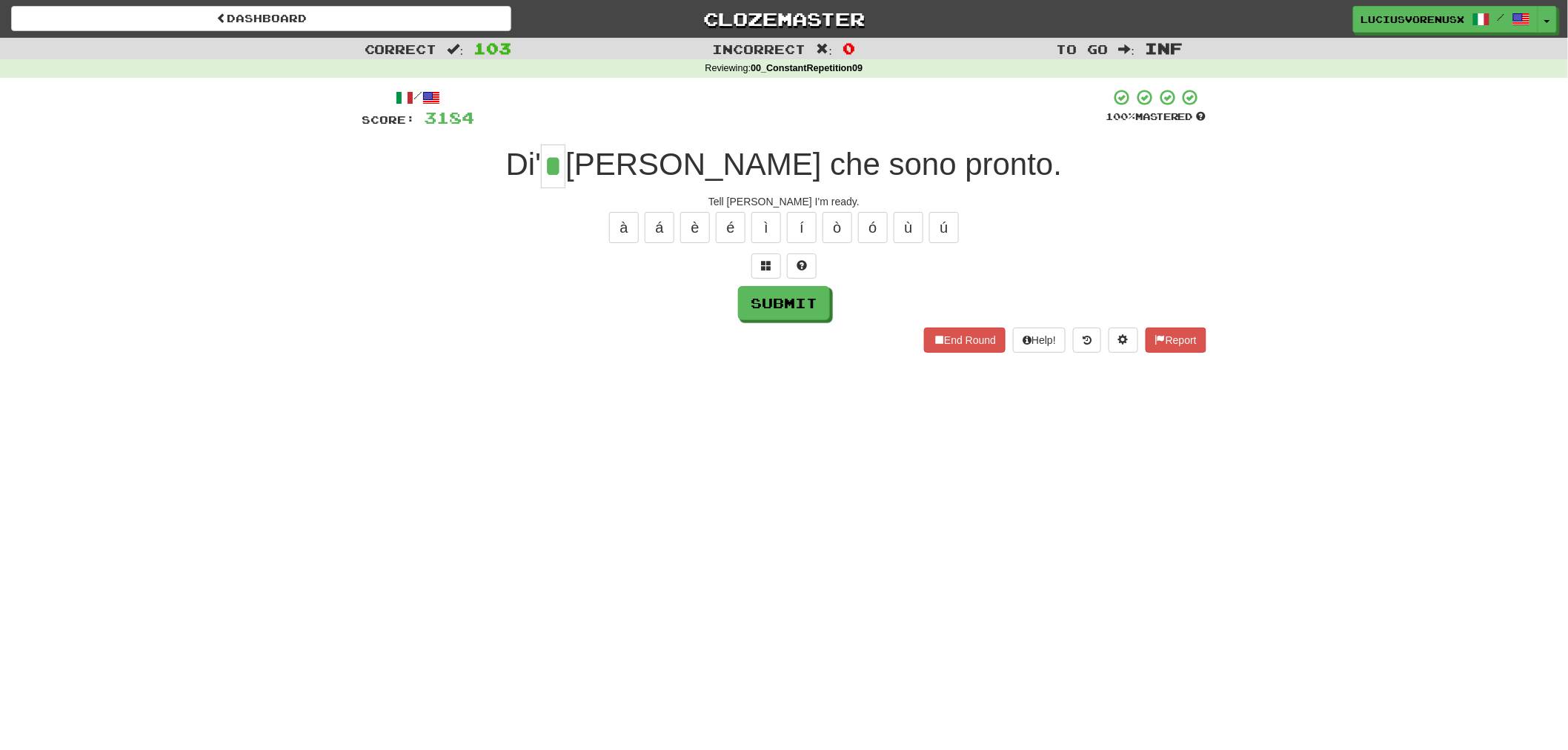
type input "*"
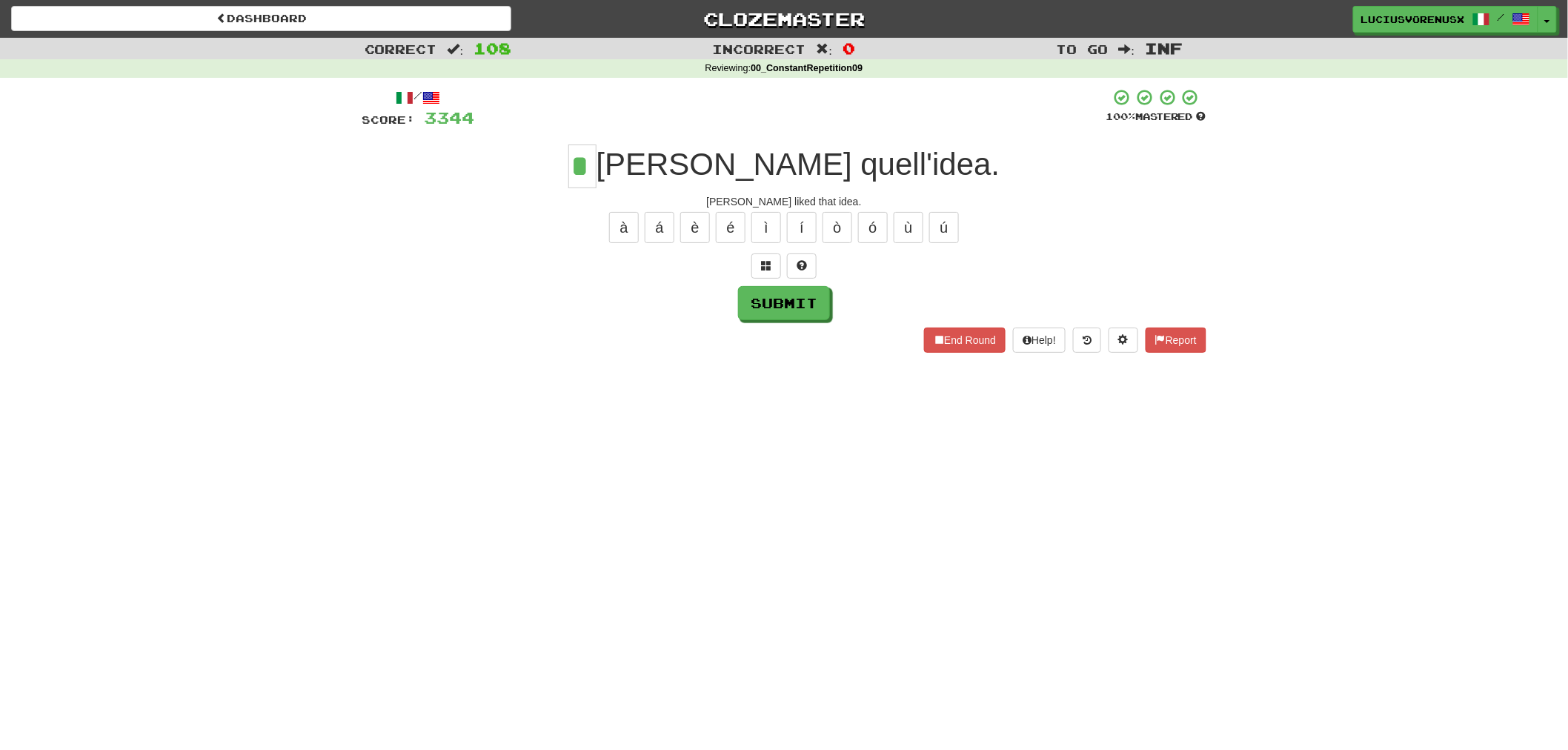
type input "*"
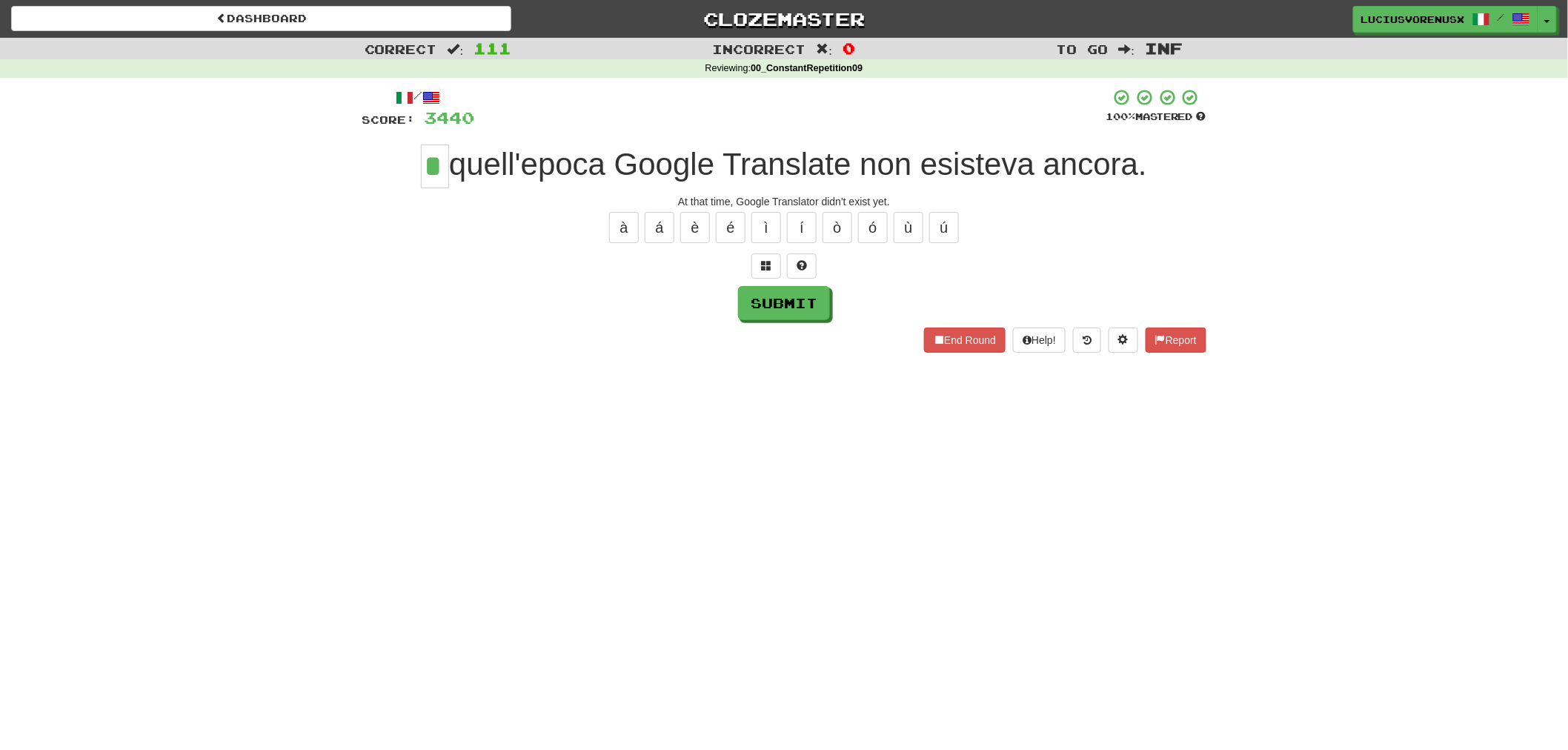
type input "*"
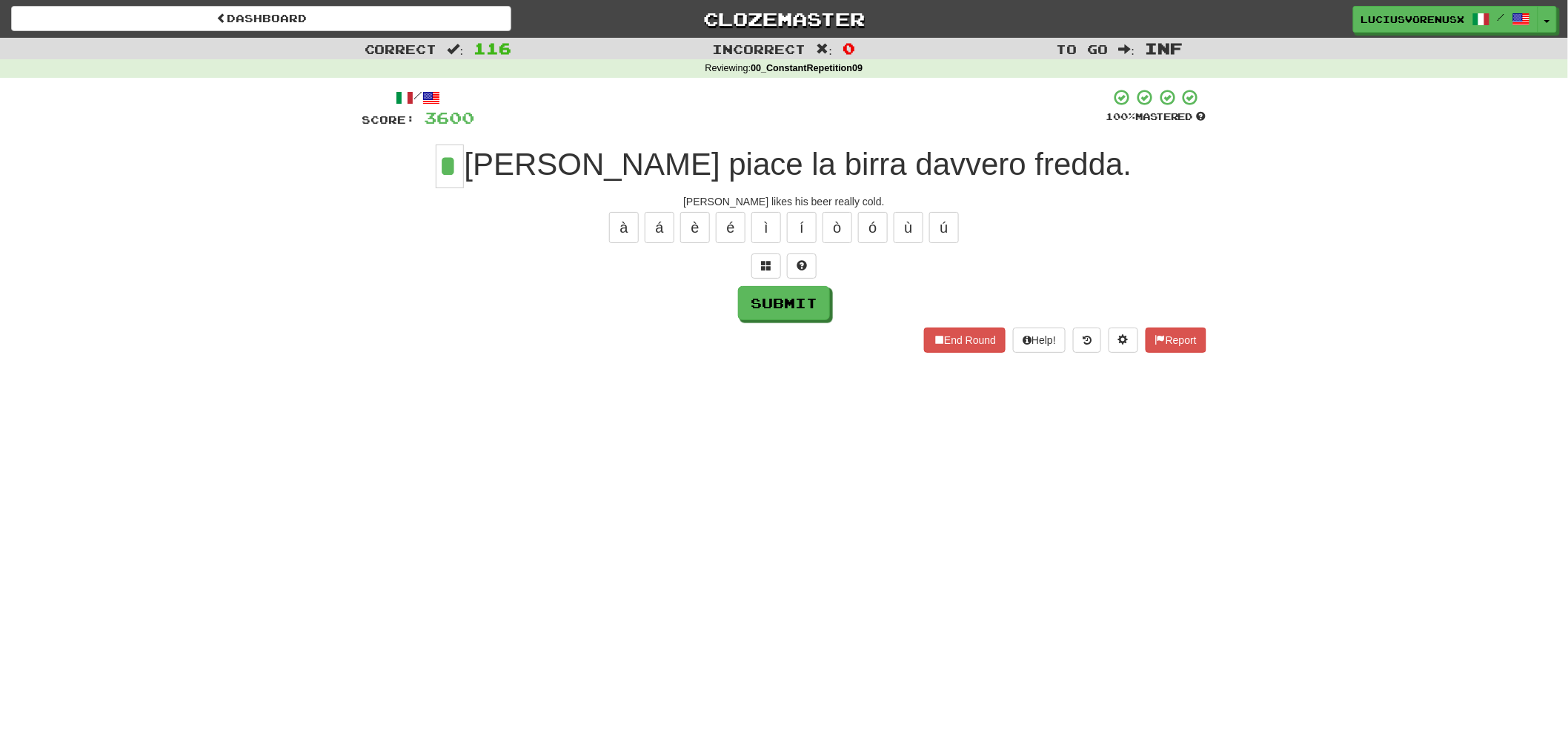
type input "*"
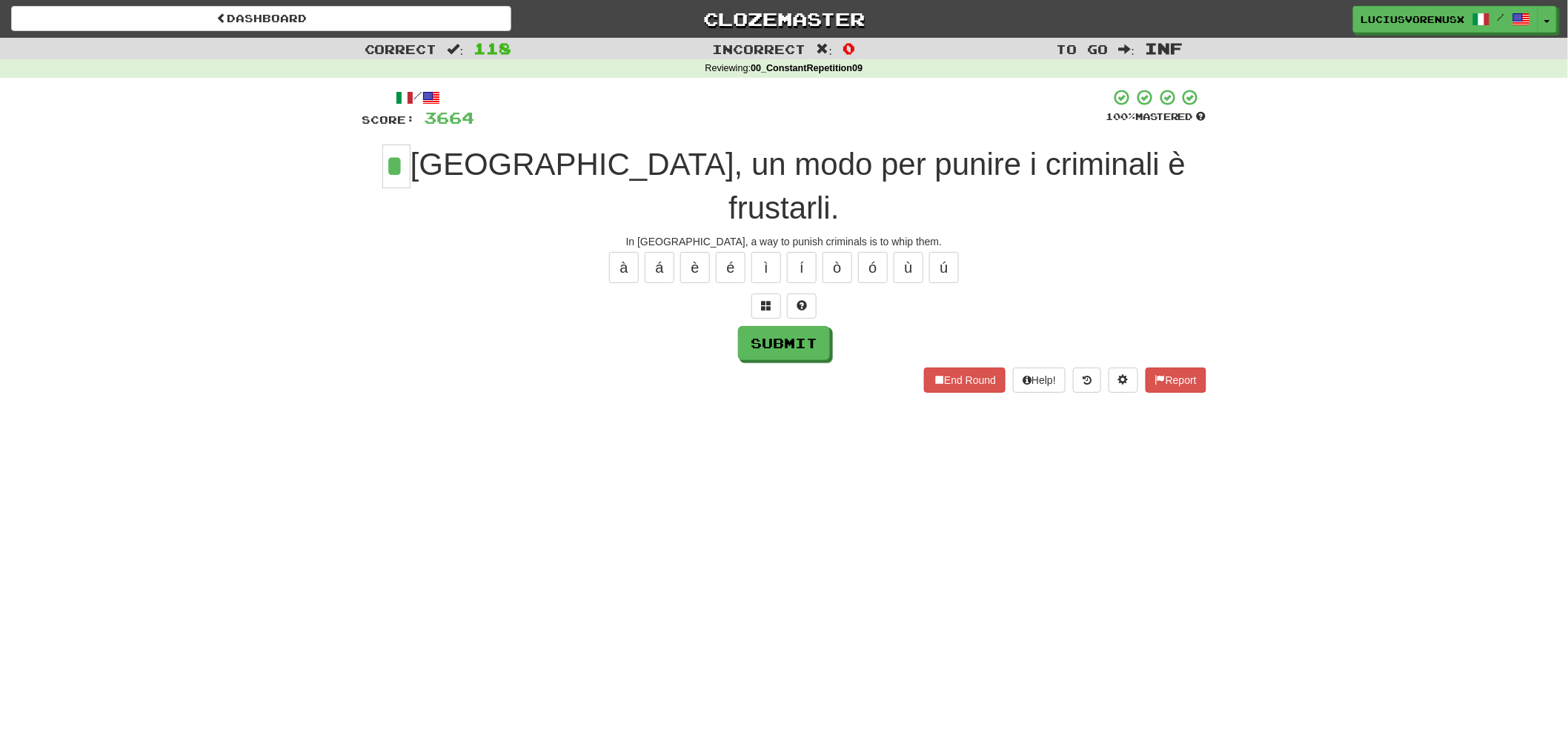
type input "*"
